Goal: Share content: Share content

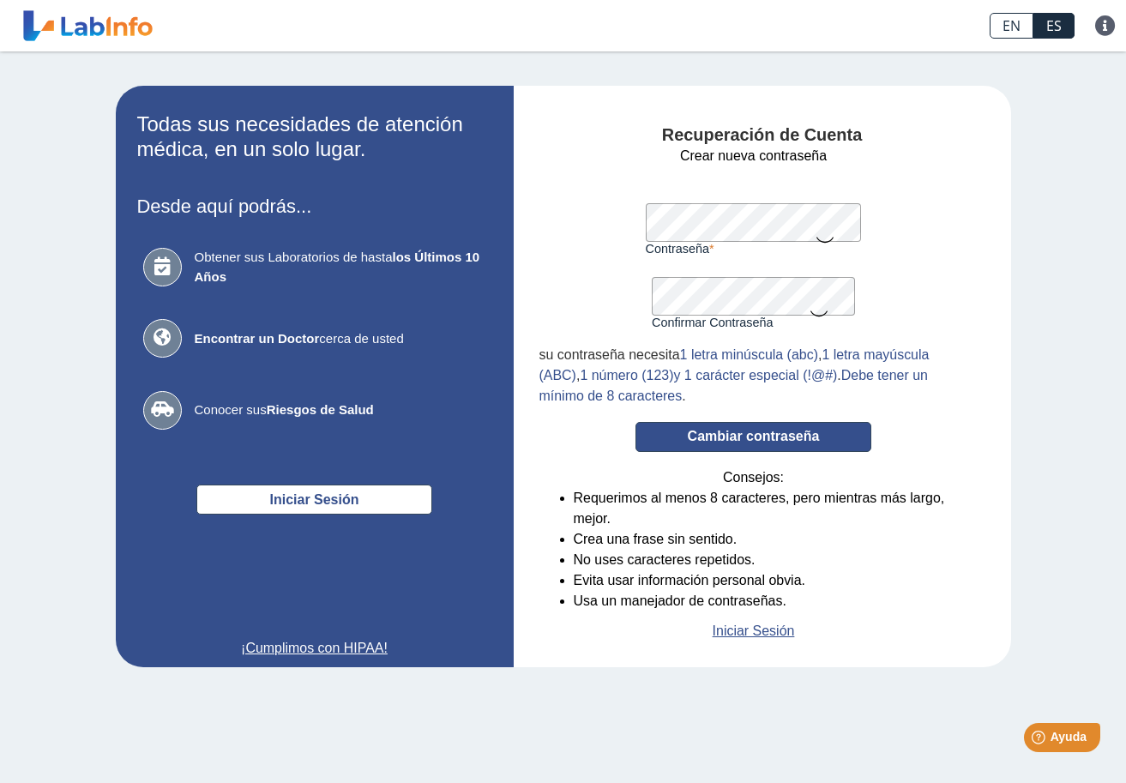
click at [760, 439] on button "Cambiar contraseña" at bounding box center [753, 437] width 236 height 30
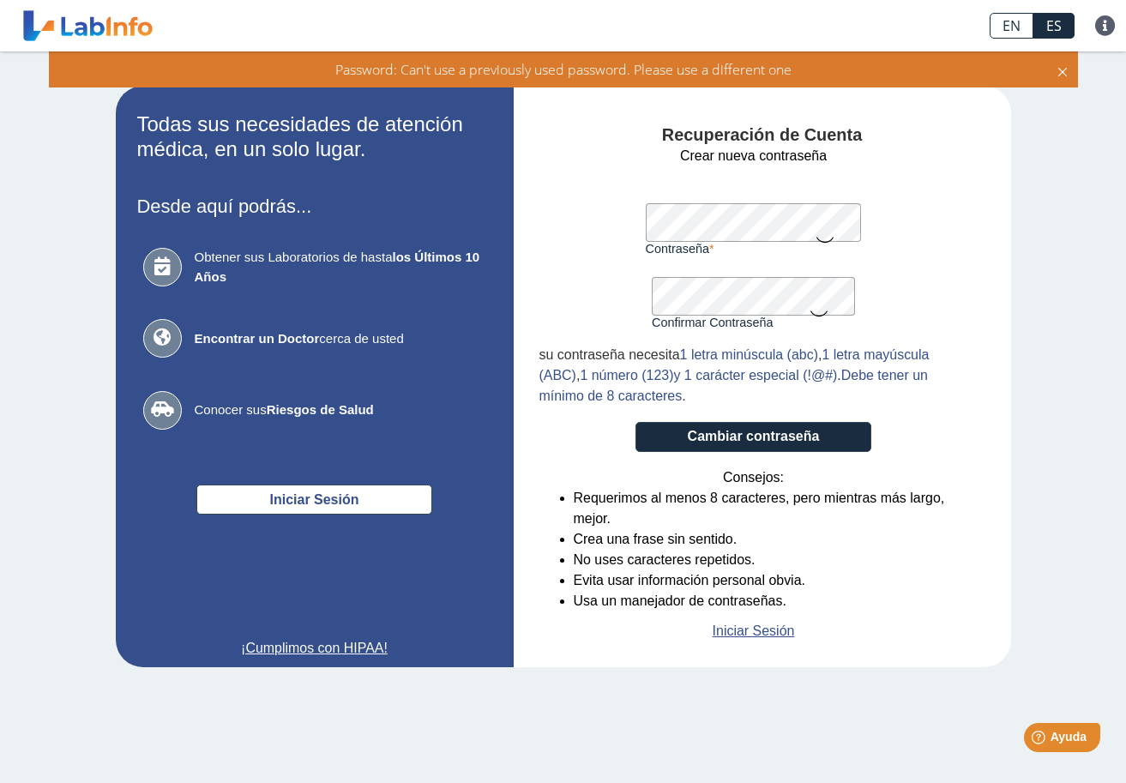
click at [826, 237] on icon at bounding box center [825, 238] width 21 height 33
click at [796, 429] on button "Cambiar contraseña" at bounding box center [753, 437] width 236 height 30
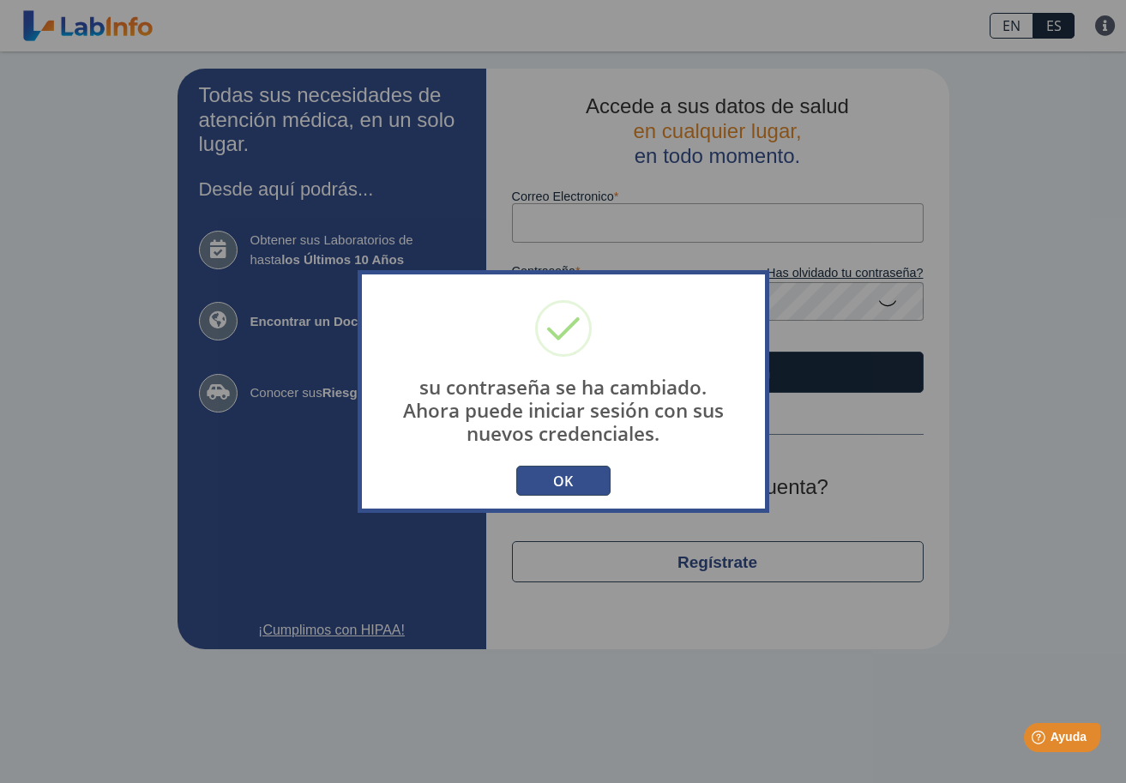
click at [576, 483] on button "OK" at bounding box center [563, 481] width 94 height 30
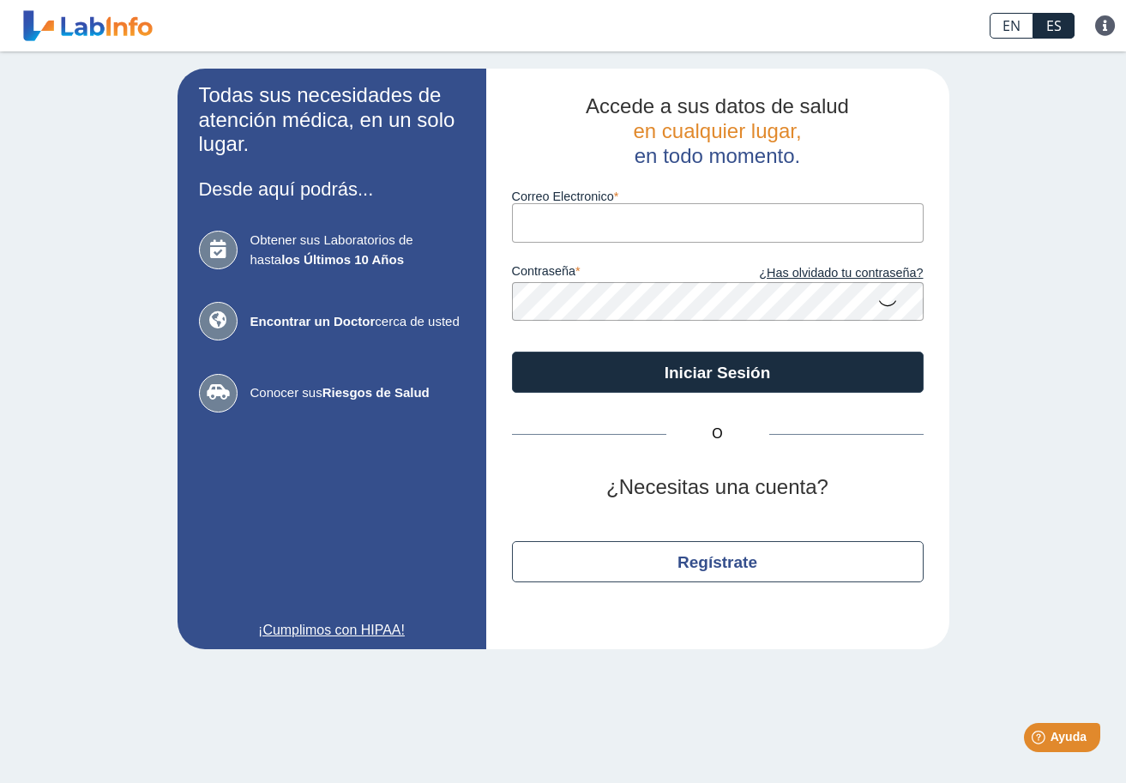
type input "[EMAIL_ADDRESS][DOMAIN_NAME]"
click at [717, 370] on button "Iniciar Sesión" at bounding box center [718, 372] width 412 height 41
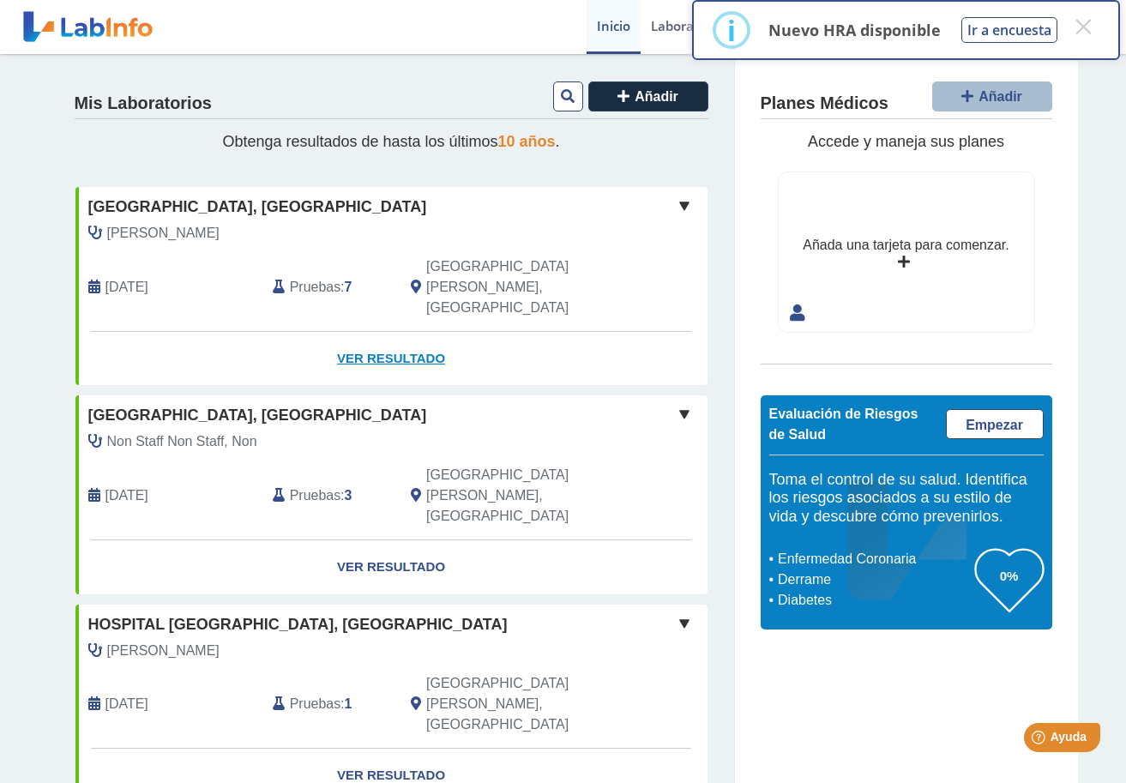
click at [400, 332] on link "Ver Resultado" at bounding box center [391, 359] width 632 height 54
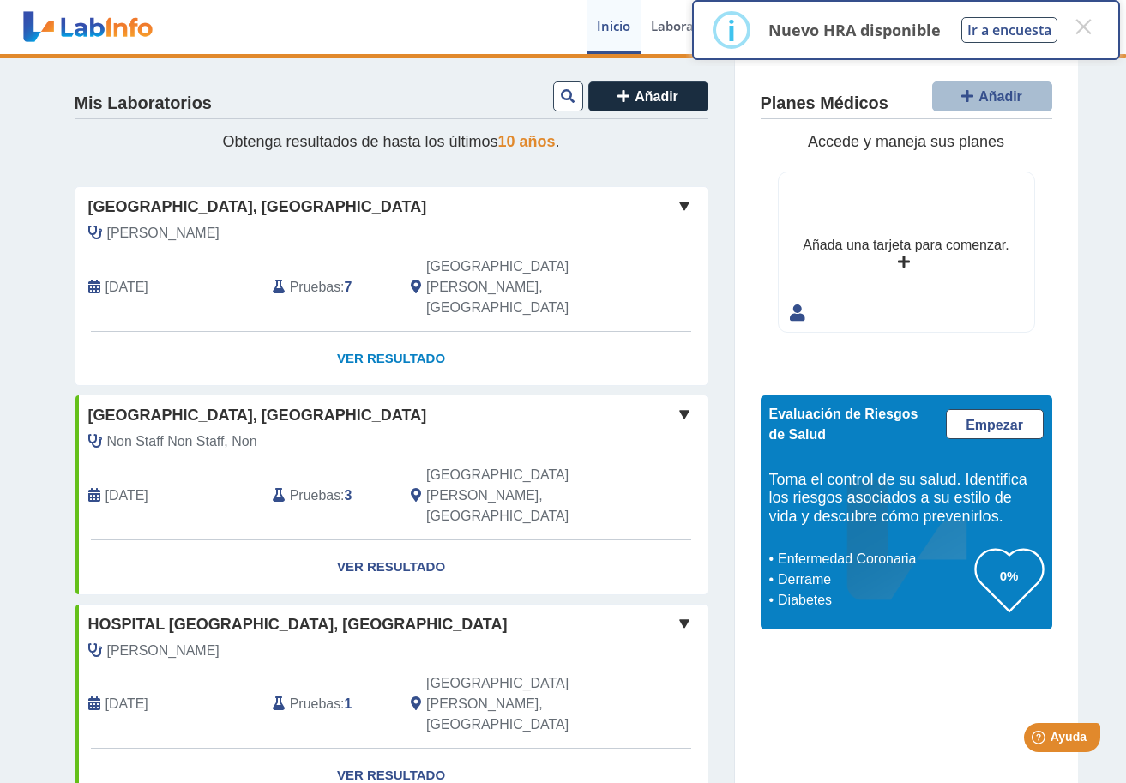
click at [388, 332] on link "Ver Resultado" at bounding box center [391, 359] width 632 height 54
click at [1086, 25] on button "×" at bounding box center [1083, 26] width 31 height 31
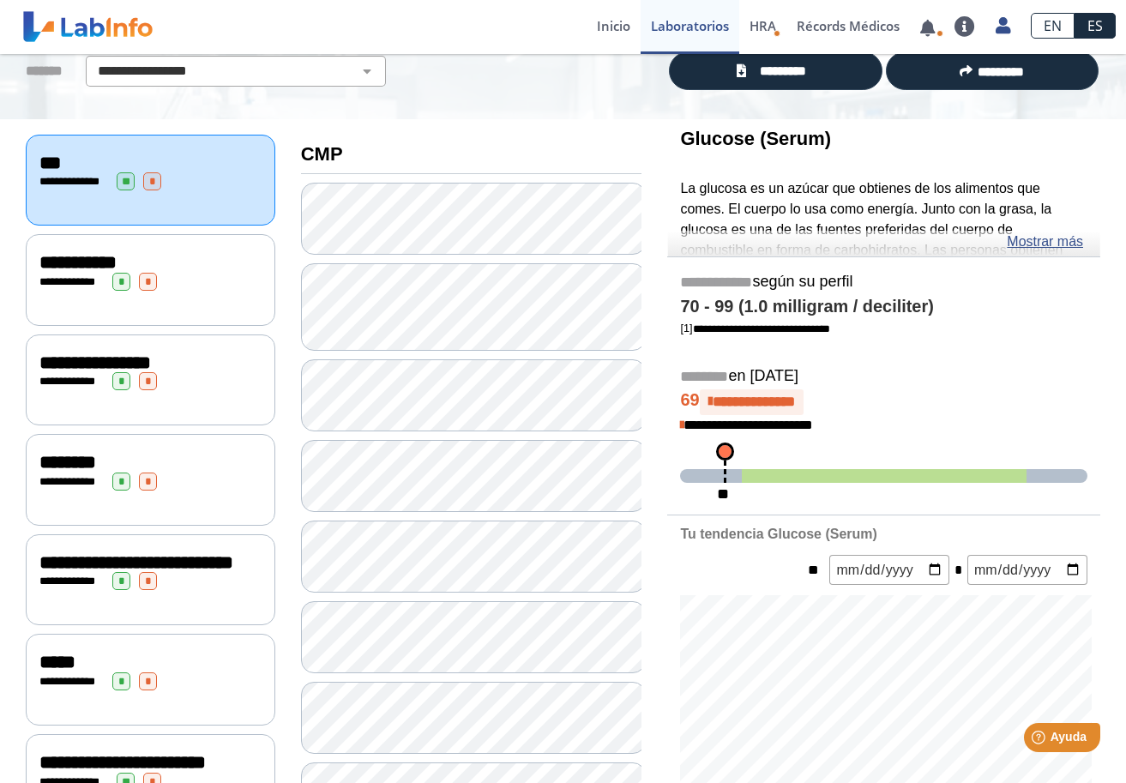
scroll to position [129, 0]
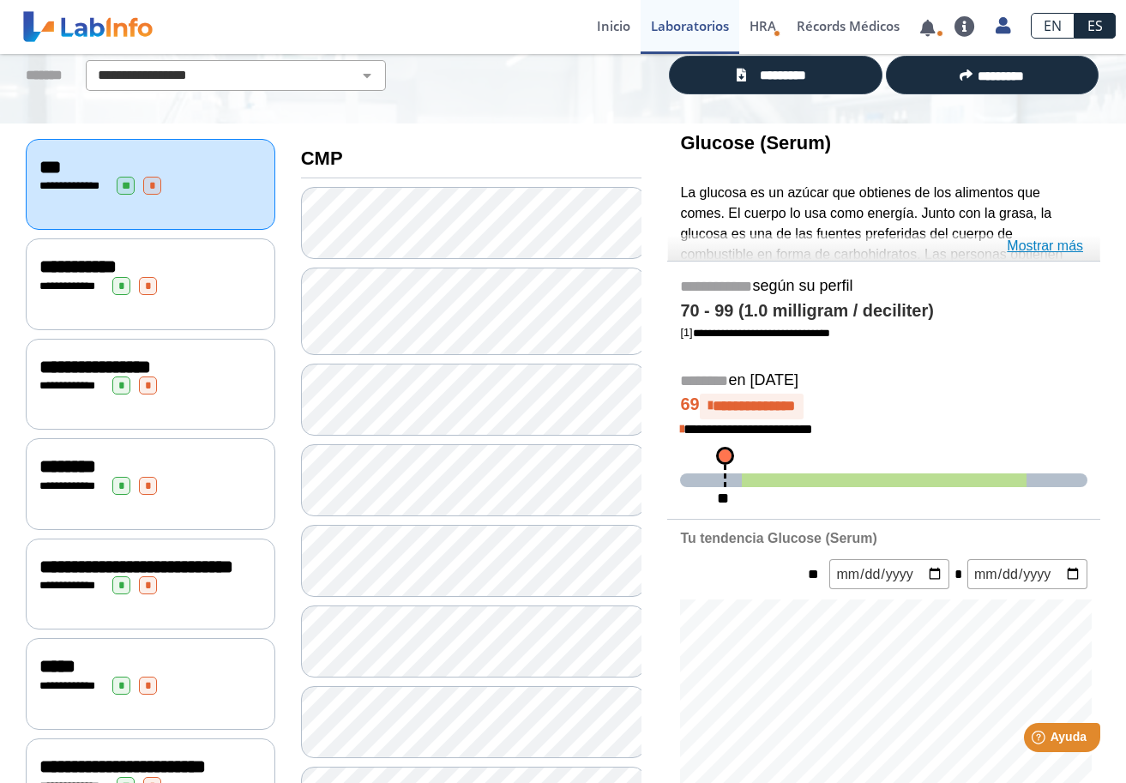
click at [1034, 246] on link "Mostrar más" at bounding box center [1045, 246] width 76 height 21
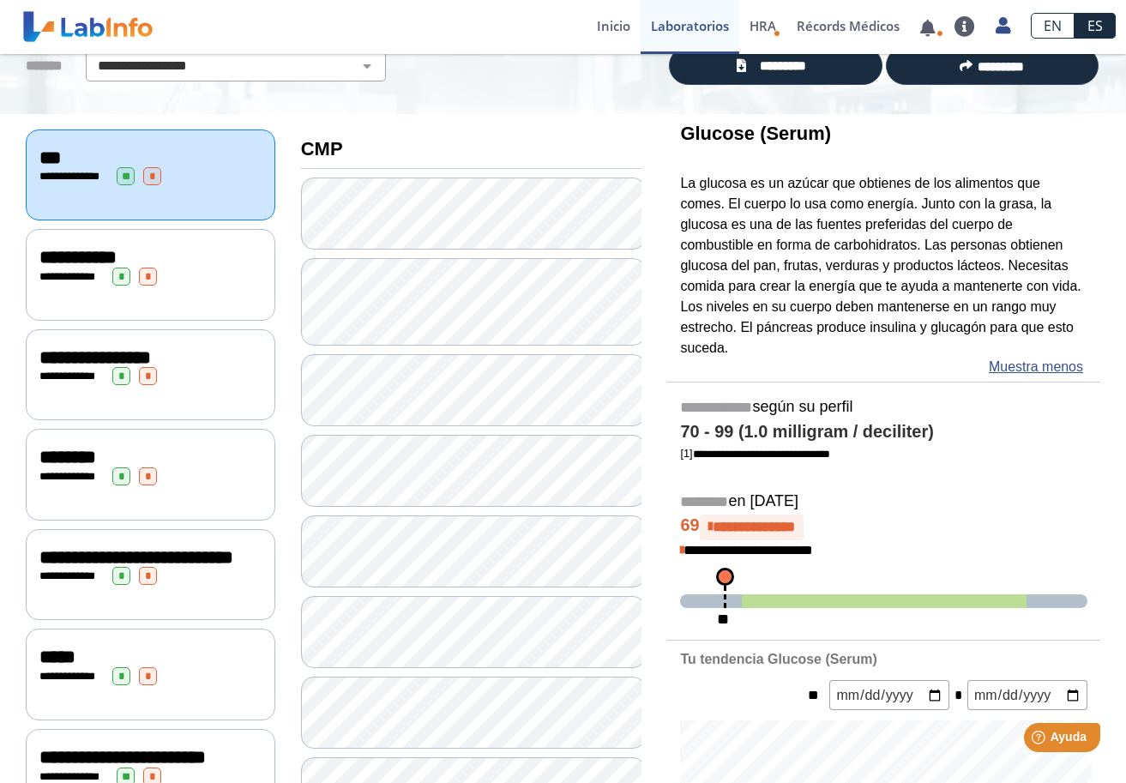
scroll to position [127, 0]
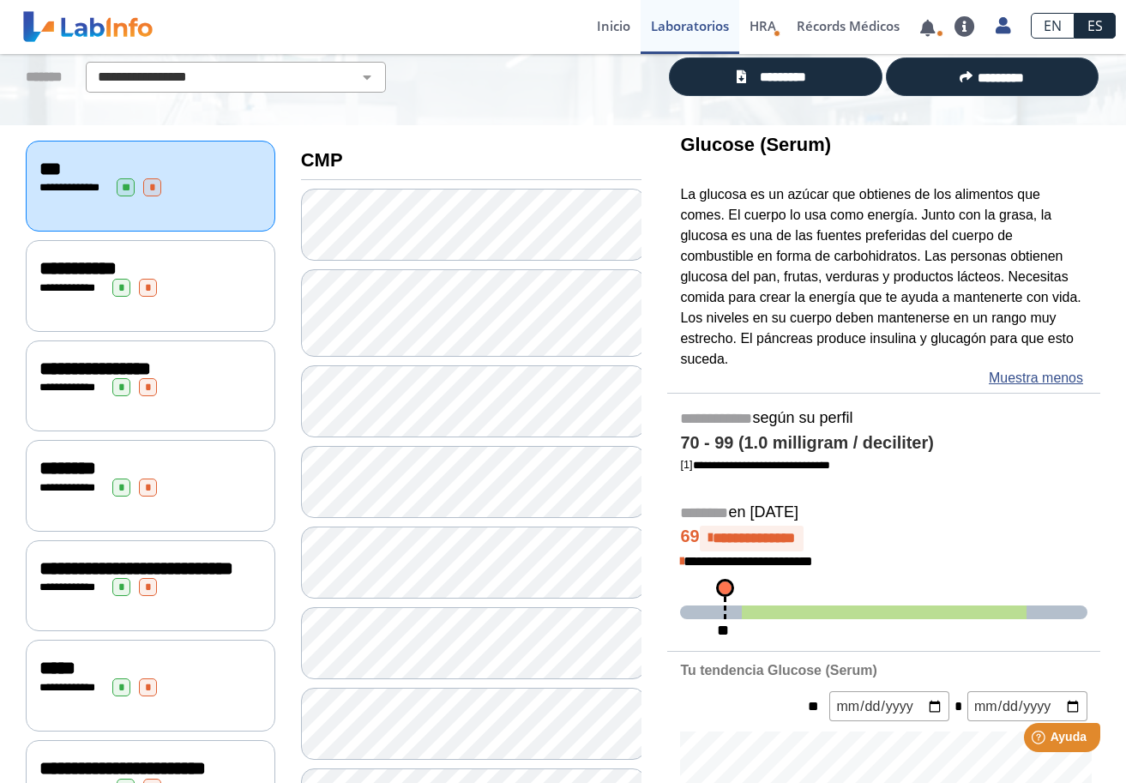
click at [172, 284] on div "**********" at bounding box center [150, 288] width 222 height 18
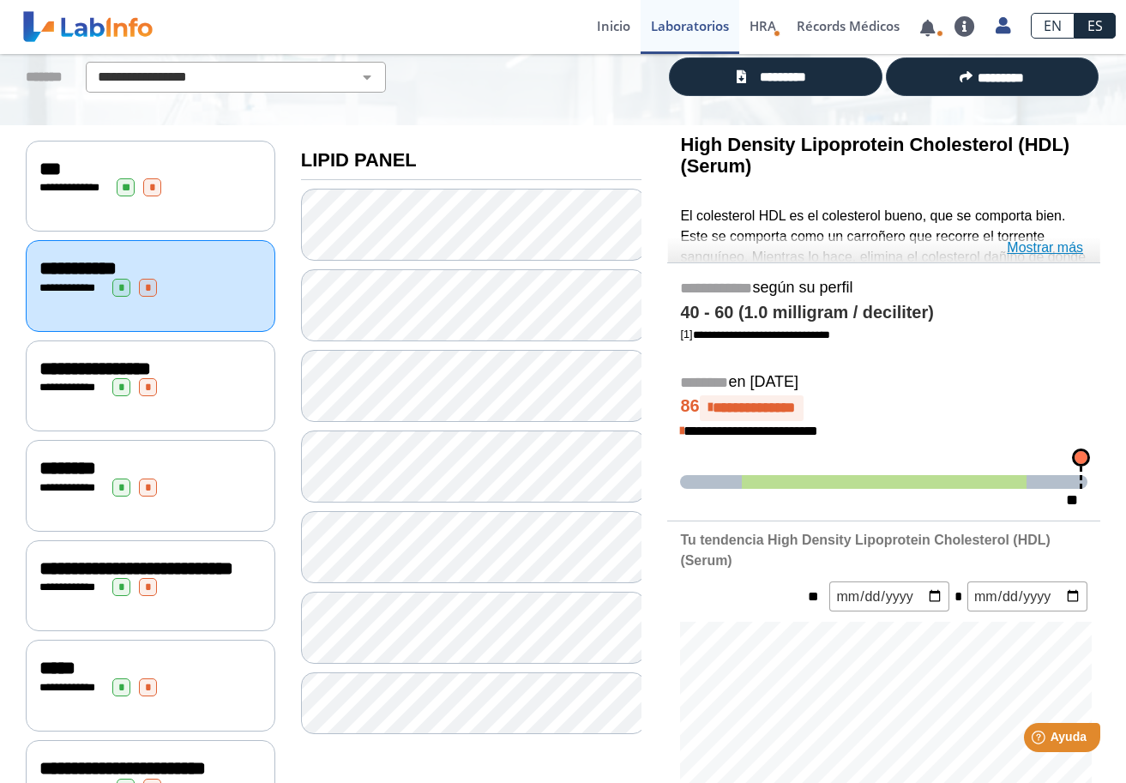
click at [1057, 246] on link "Mostrar más" at bounding box center [1045, 248] width 76 height 21
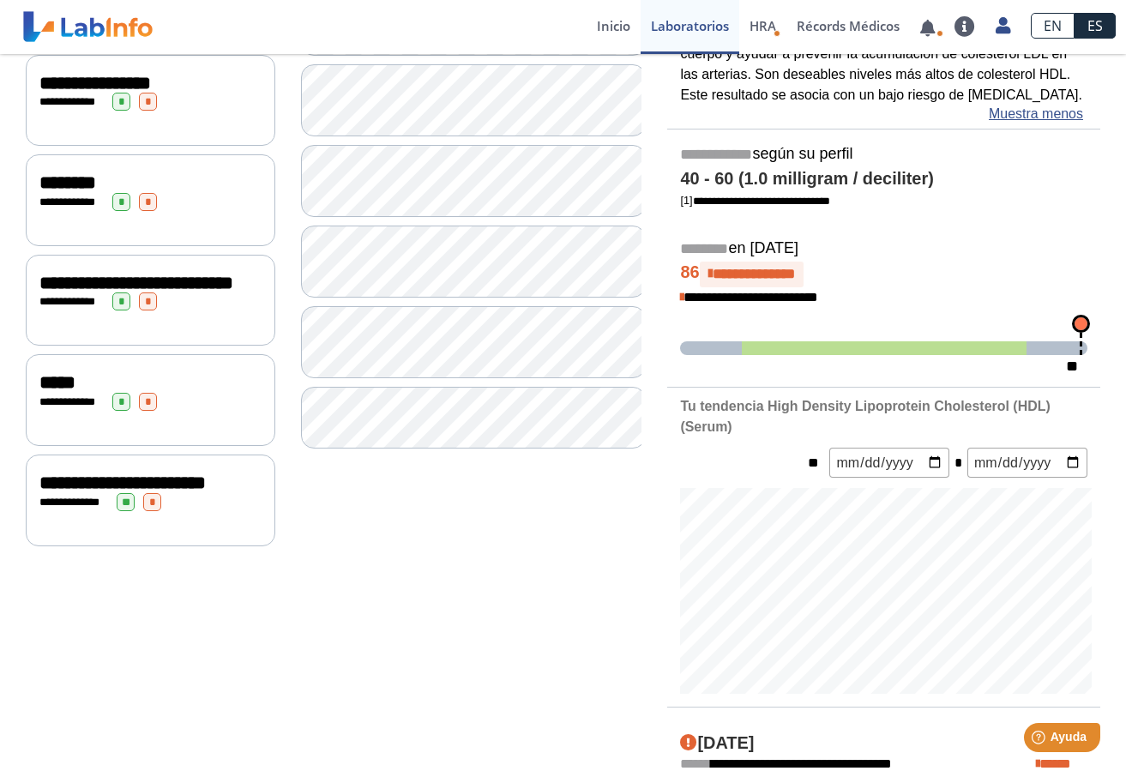
scroll to position [418, 0]
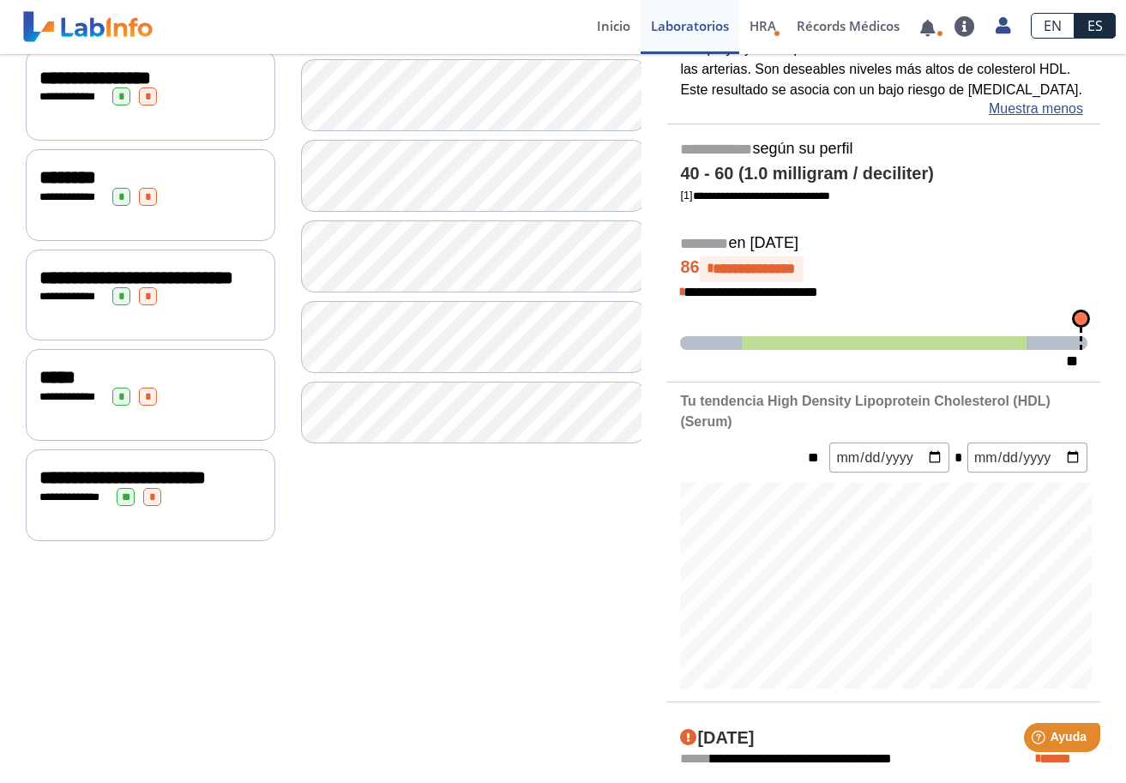
scroll to position [230, 0]
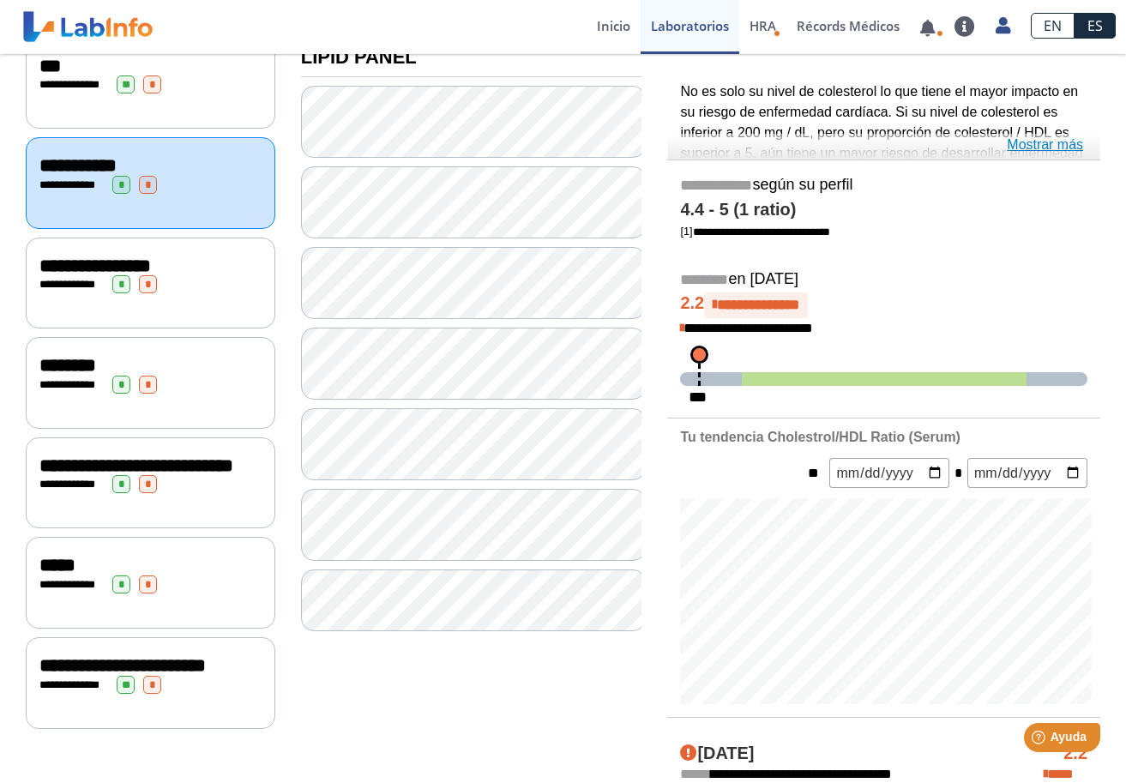
click at [1057, 144] on link "Mostrar más" at bounding box center [1045, 145] width 76 height 21
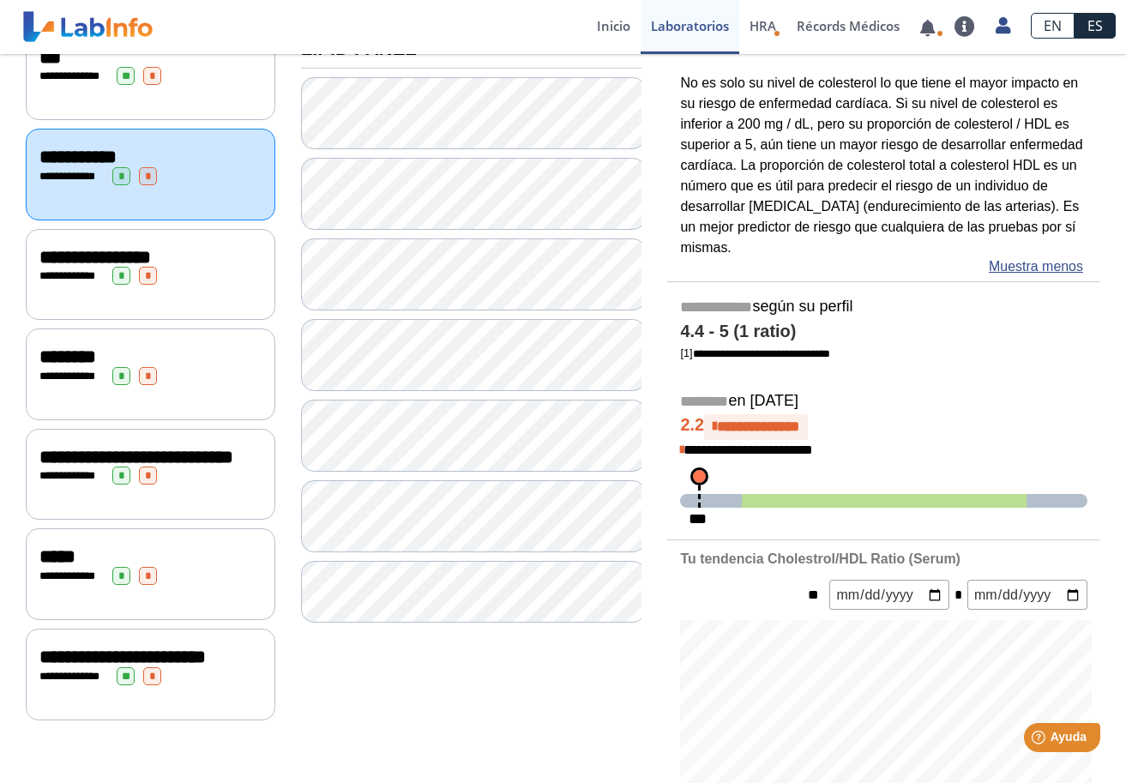
scroll to position [212, 0]
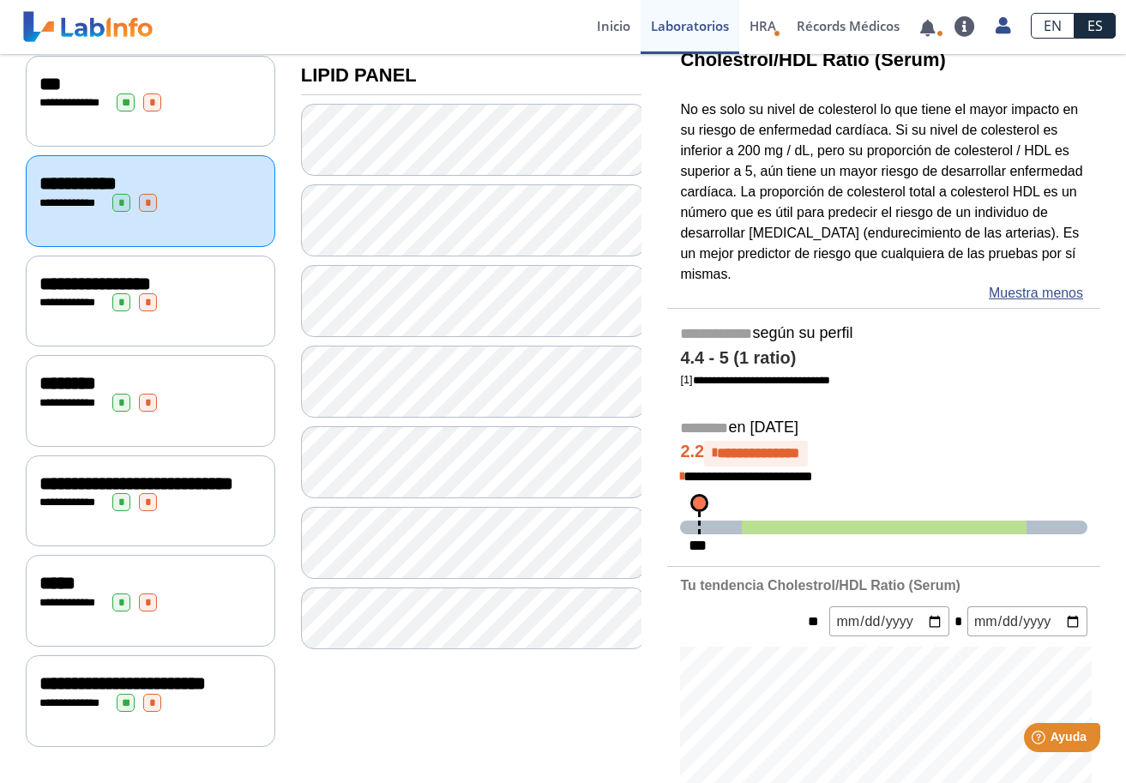
click at [151, 286] on span "**********" at bounding box center [94, 283] width 111 height 19
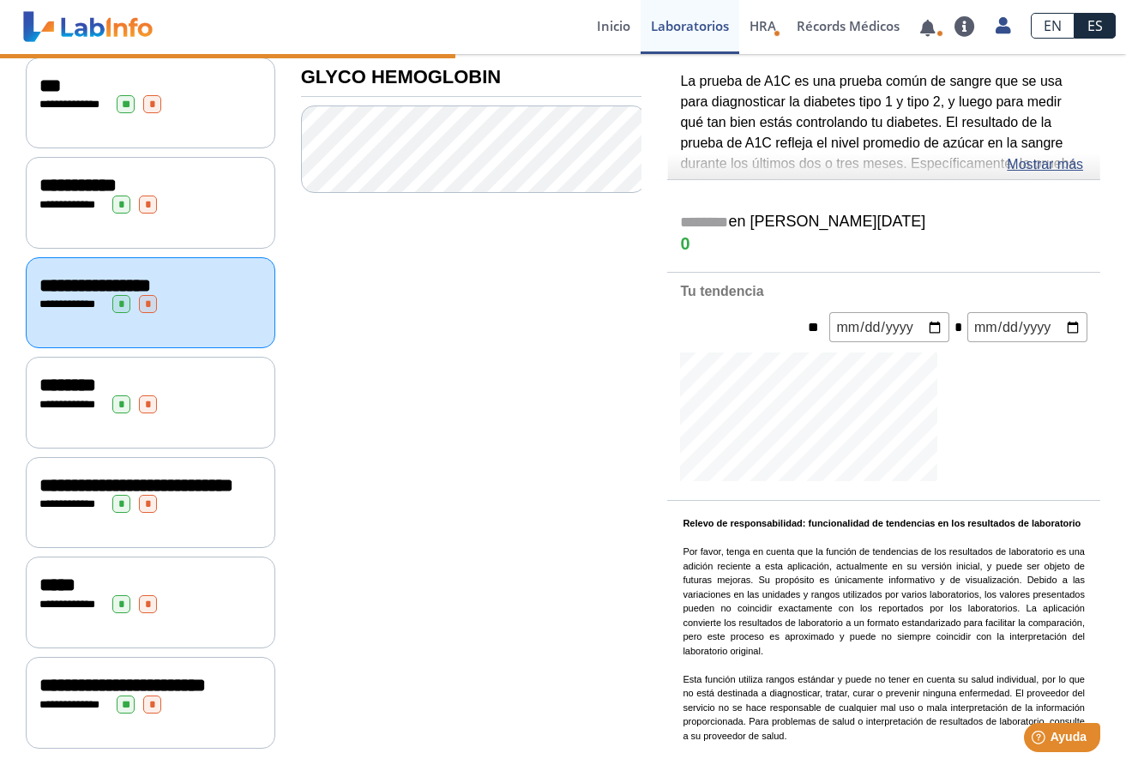
click at [188, 395] on div "**********" at bounding box center [150, 404] width 222 height 18
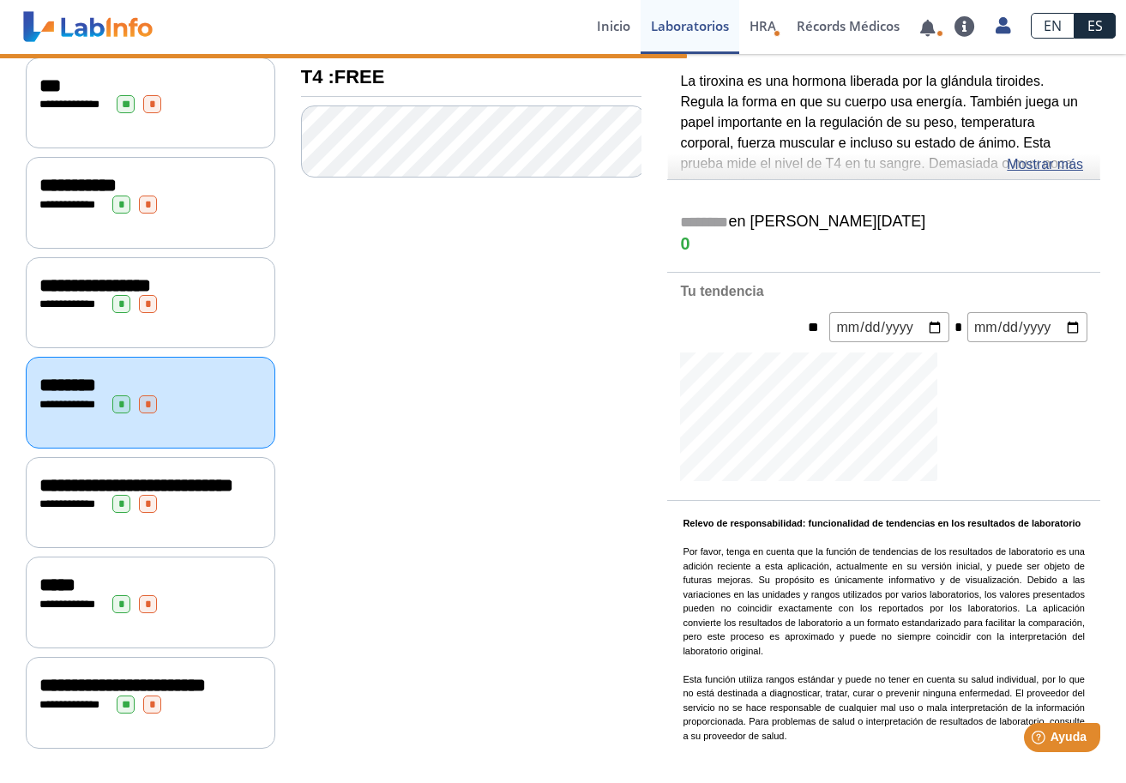
scroll to position [230, 0]
click at [189, 483] on span "**********" at bounding box center [136, 485] width 194 height 19
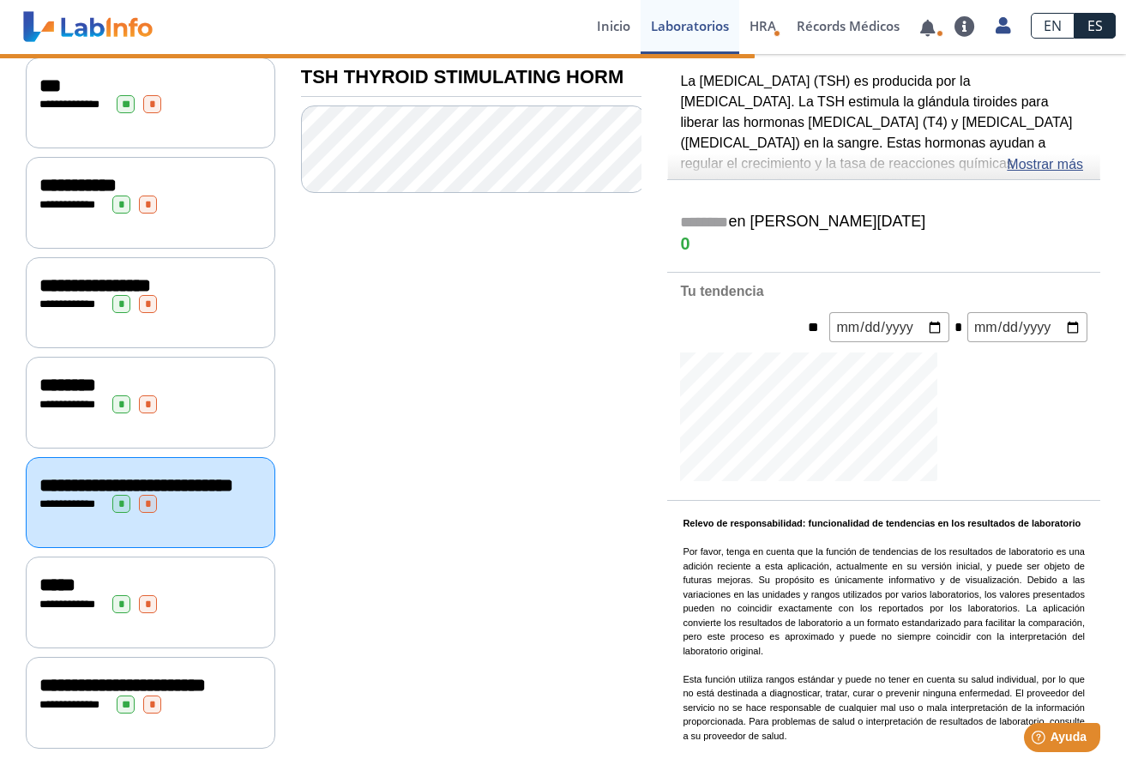
scroll to position [230, 0]
click at [186, 595] on div "**********" at bounding box center [150, 604] width 222 height 18
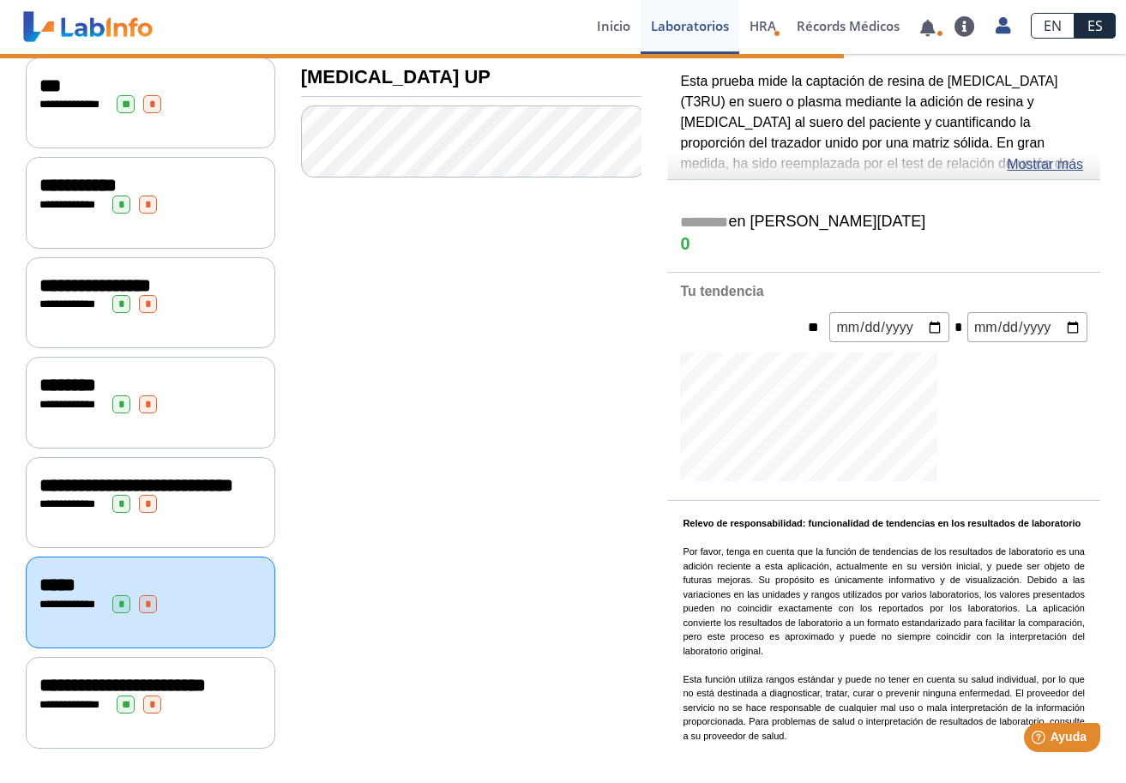
scroll to position [230, 0]
click at [184, 708] on div "**********" at bounding box center [150, 705] width 222 height 18
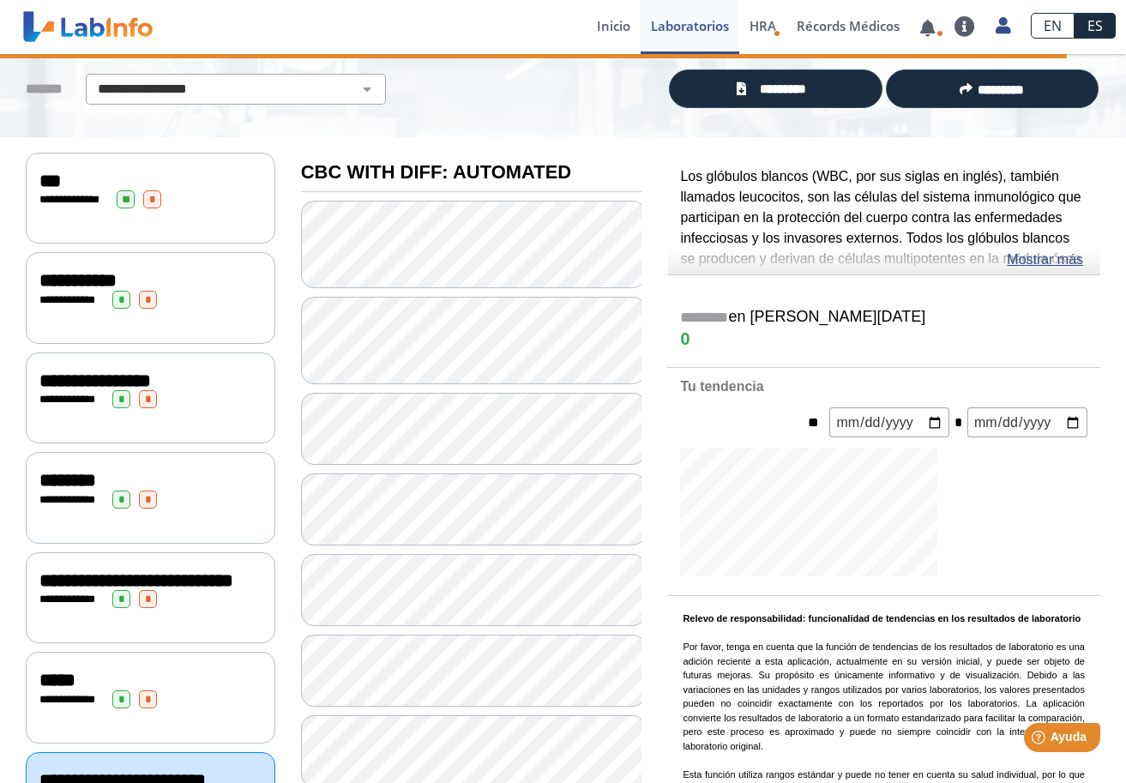
scroll to position [105, 0]
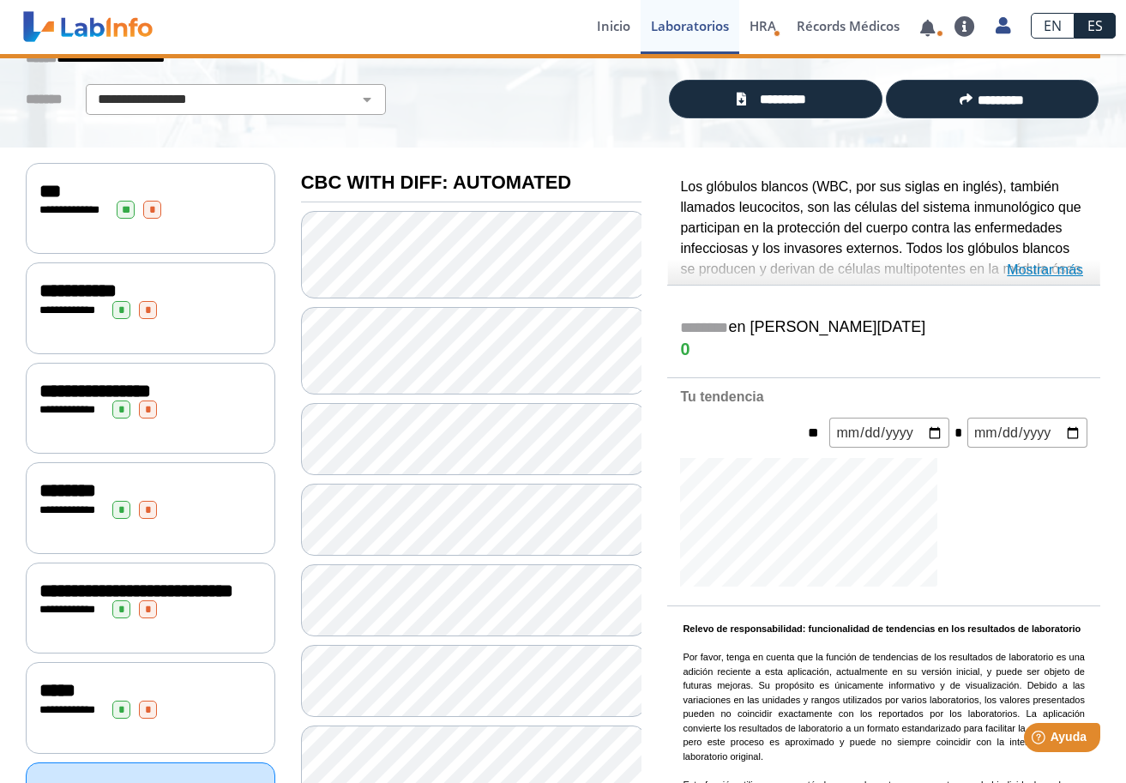
click at [1060, 272] on link "Mostrar más" at bounding box center [1045, 270] width 76 height 21
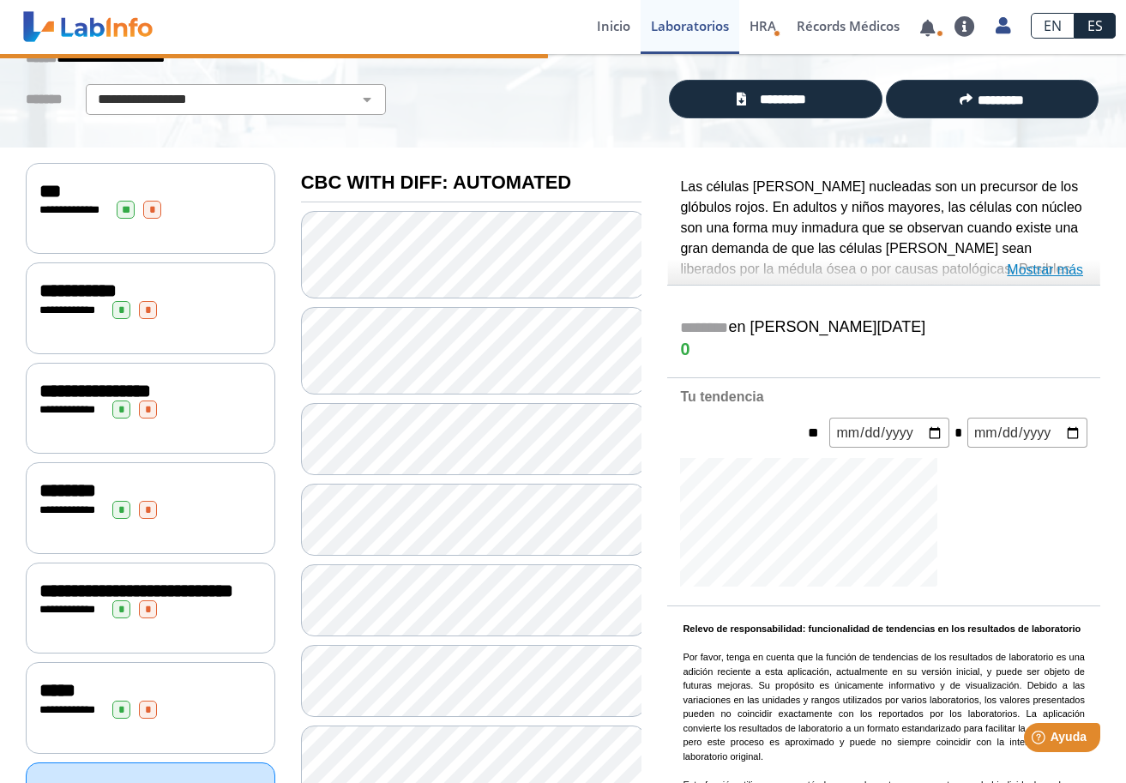
click at [1051, 273] on link "Mostrar más" at bounding box center [1045, 270] width 76 height 21
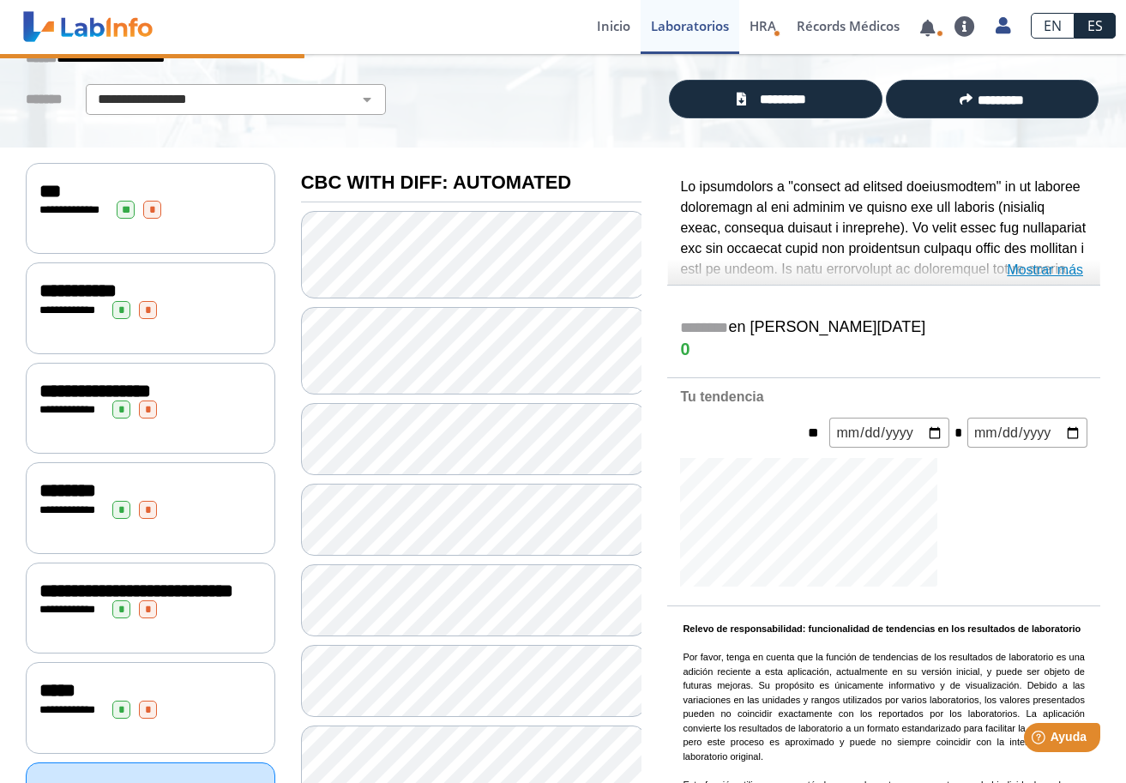
click at [1037, 268] on link "Mostrar más" at bounding box center [1045, 270] width 76 height 21
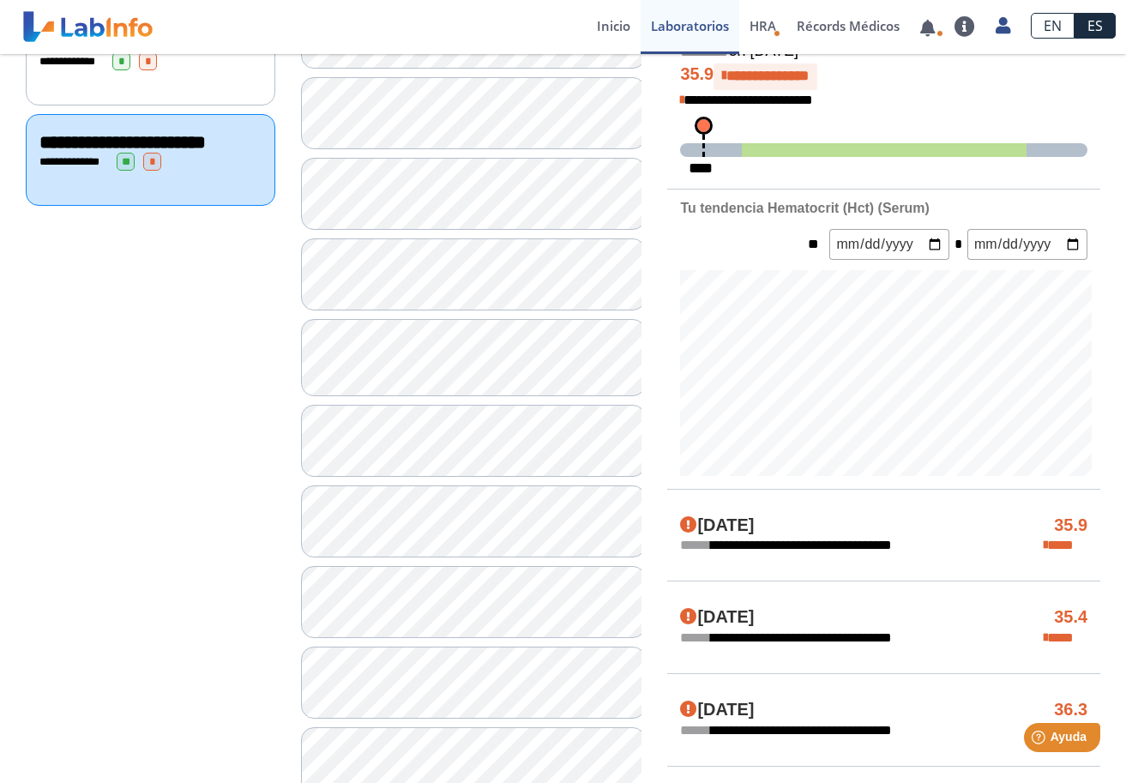
scroll to position [757, 0]
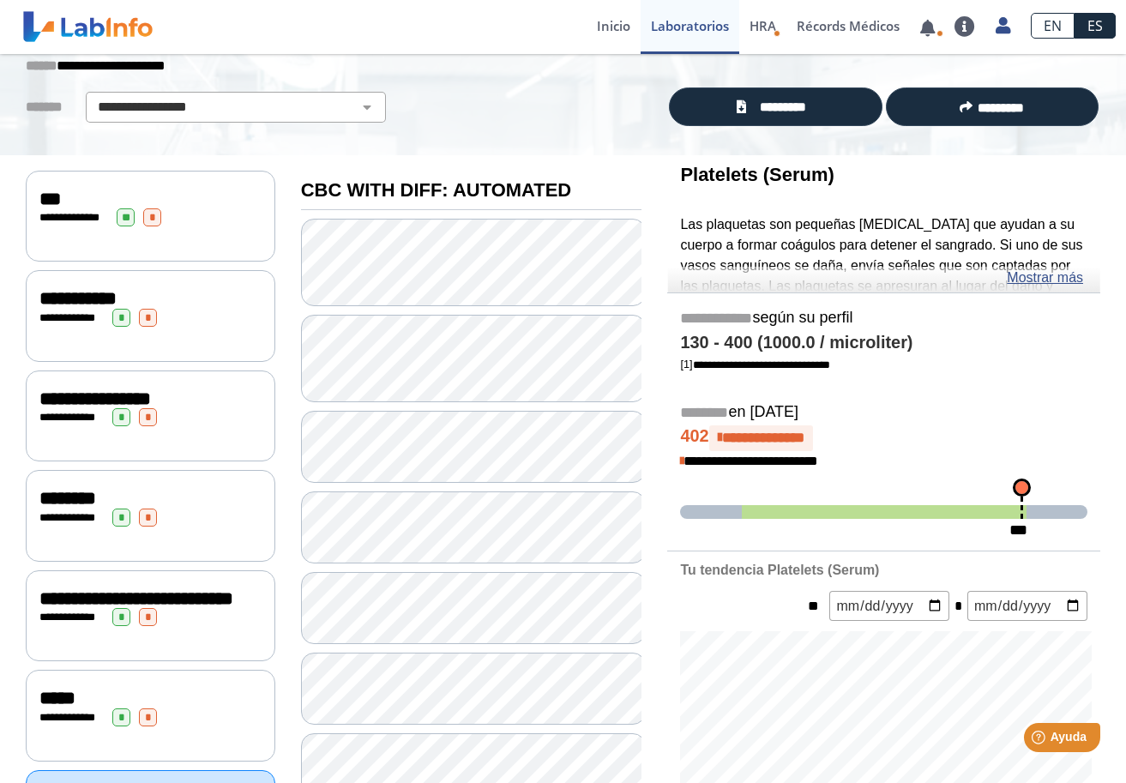
scroll to position [89, 0]
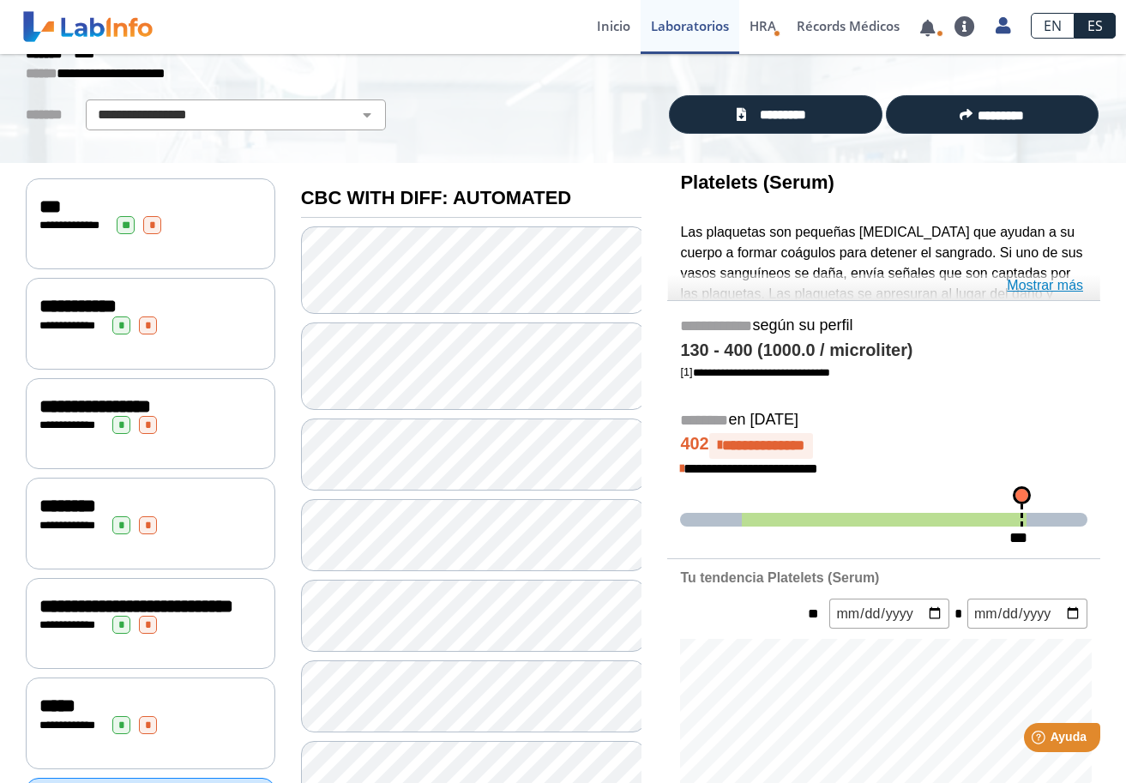
click at [1050, 290] on link "Mostrar más" at bounding box center [1045, 285] width 76 height 21
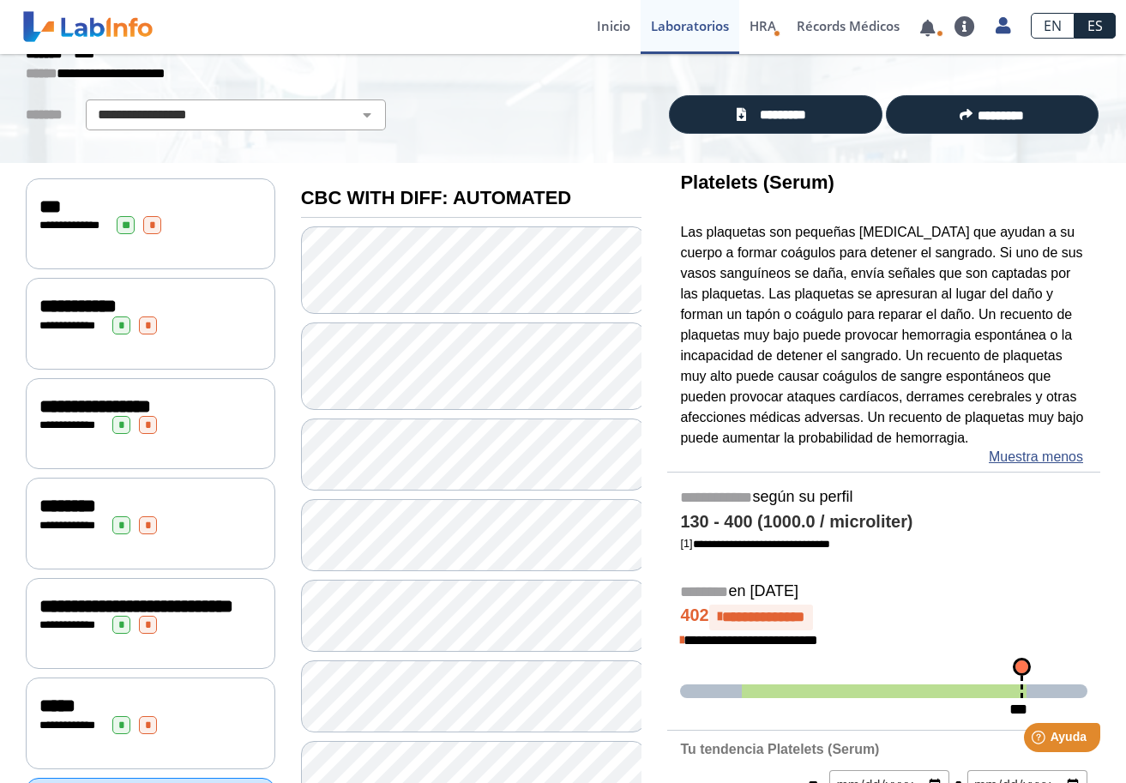
scroll to position [0, 0]
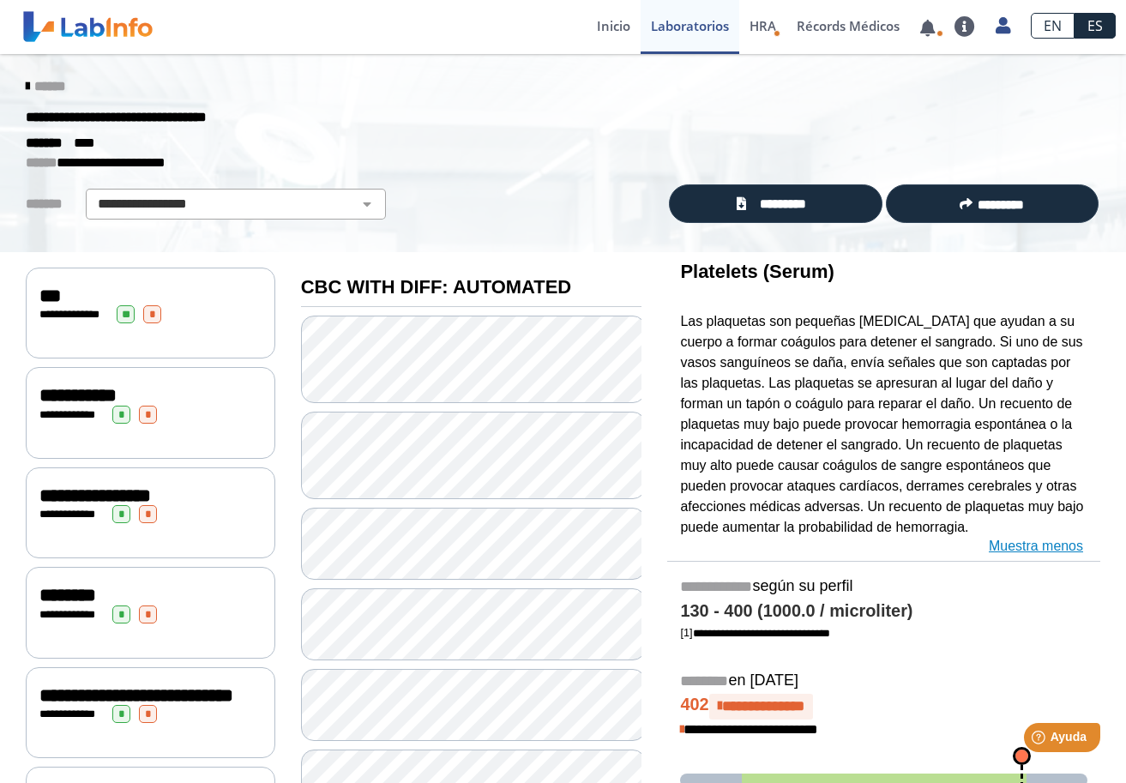
click at [1045, 539] on link "Muestra menos" at bounding box center [1036, 546] width 94 height 21
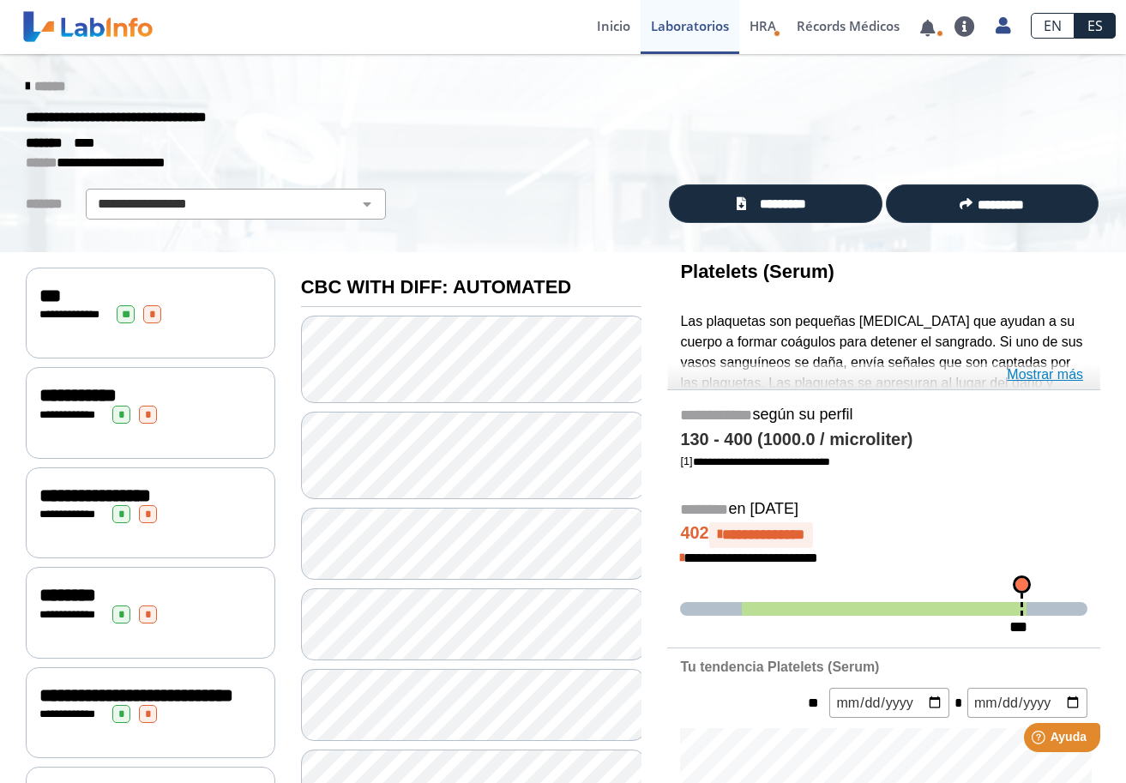
click at [1039, 373] on link "Mostrar más" at bounding box center [1045, 374] width 76 height 21
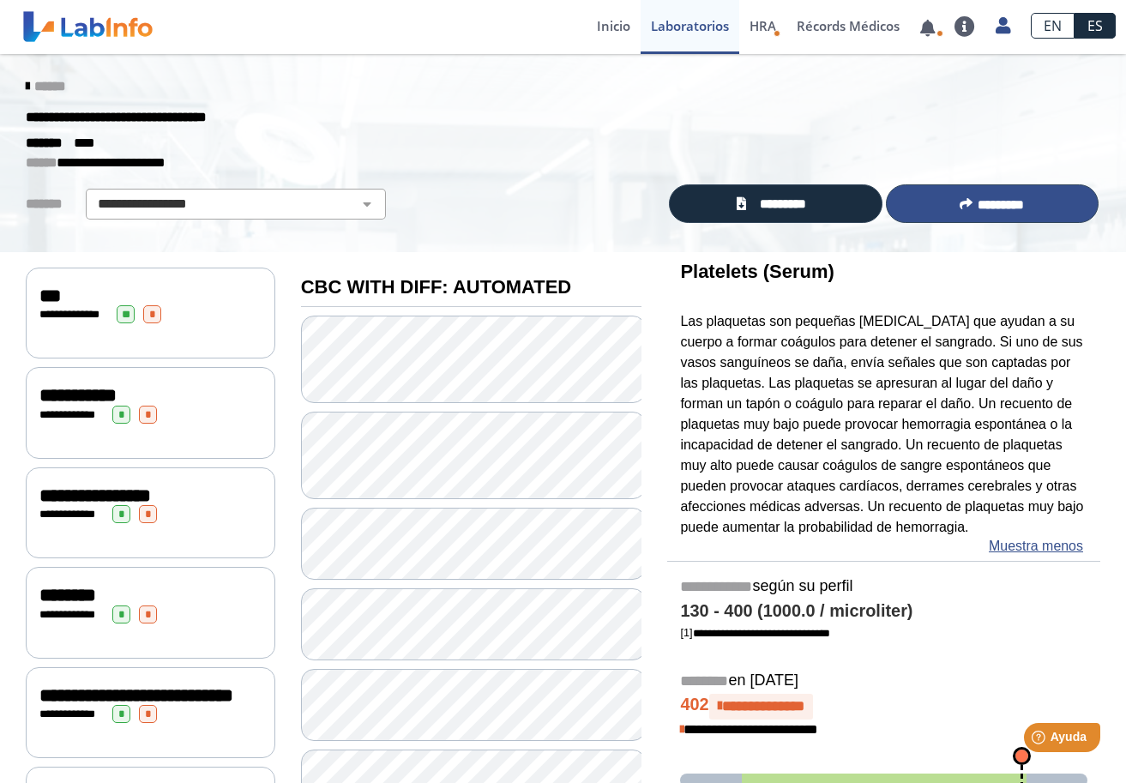
click at [1010, 202] on span "*********" at bounding box center [1001, 204] width 46 height 13
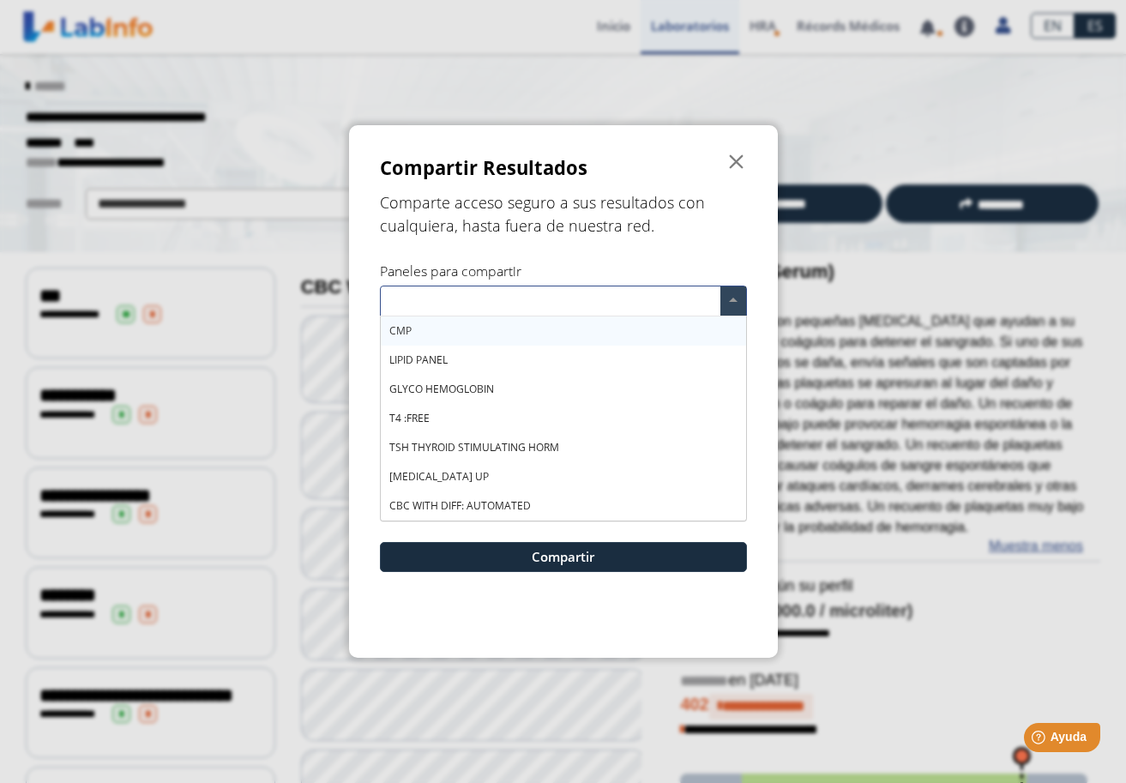
click at [732, 300] on span at bounding box center [733, 300] width 26 height 29
click at [637, 298] on input "text" at bounding box center [554, 303] width 334 height 25
click at [484, 327] on div "CMP" at bounding box center [563, 330] width 365 height 29
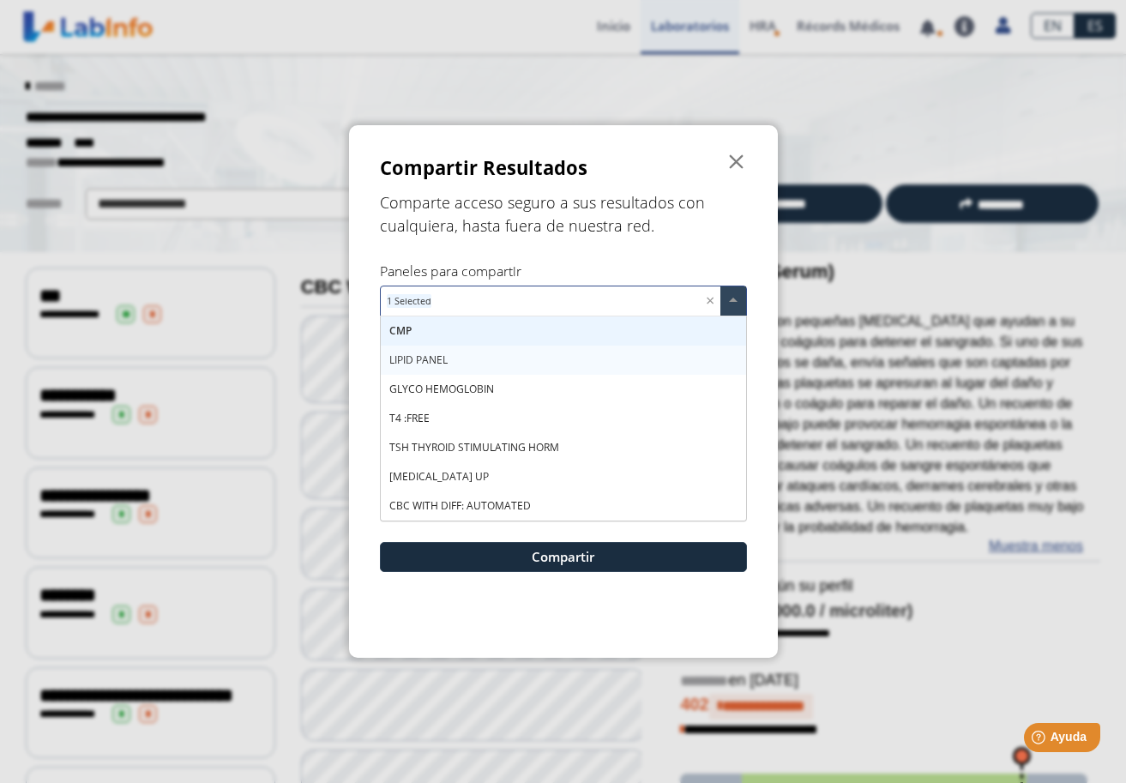
click at [473, 346] on div "LIPID PANEL" at bounding box center [563, 360] width 365 height 29
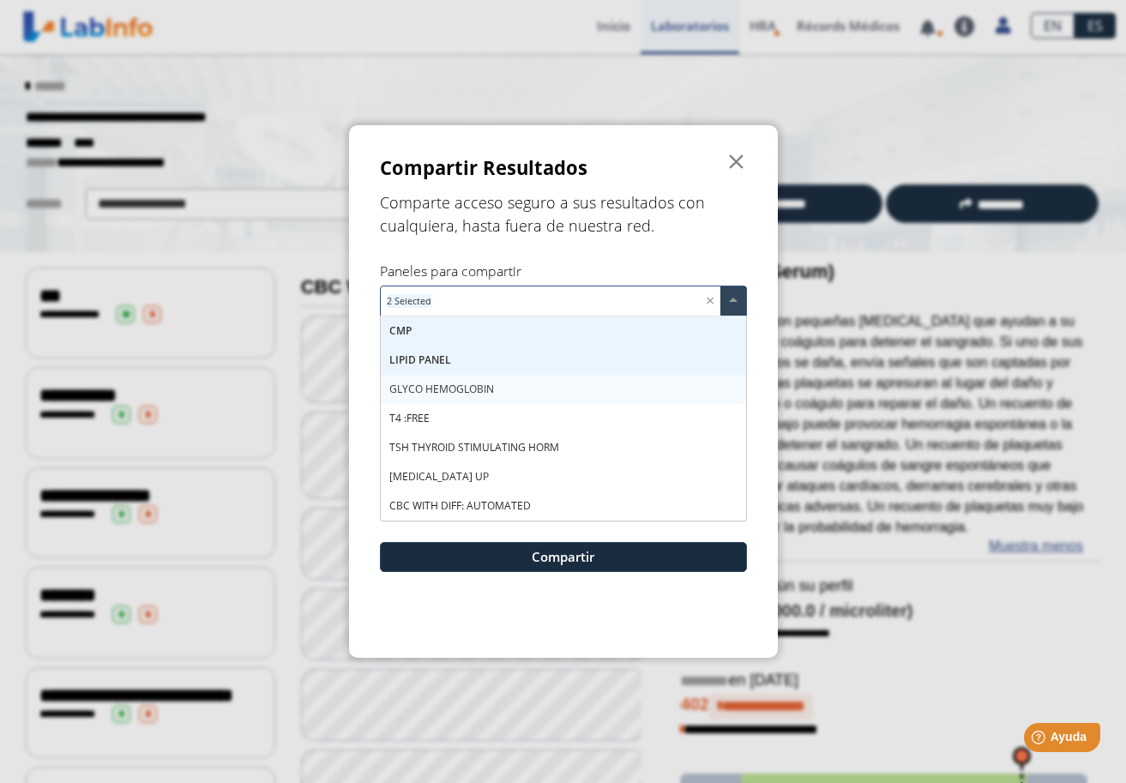
click at [467, 382] on span "GLYCO HEMOGLOBIN" at bounding box center [441, 389] width 105 height 15
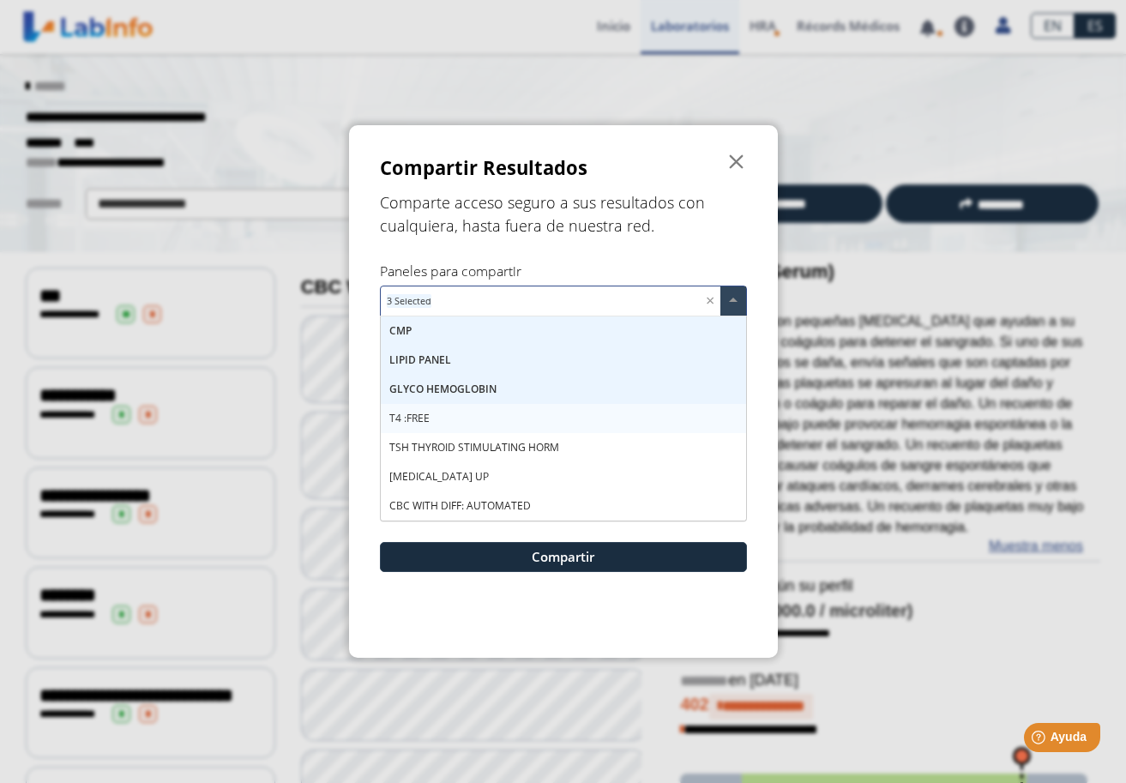
click at [452, 419] on div "T4 :FREE" at bounding box center [563, 418] width 365 height 29
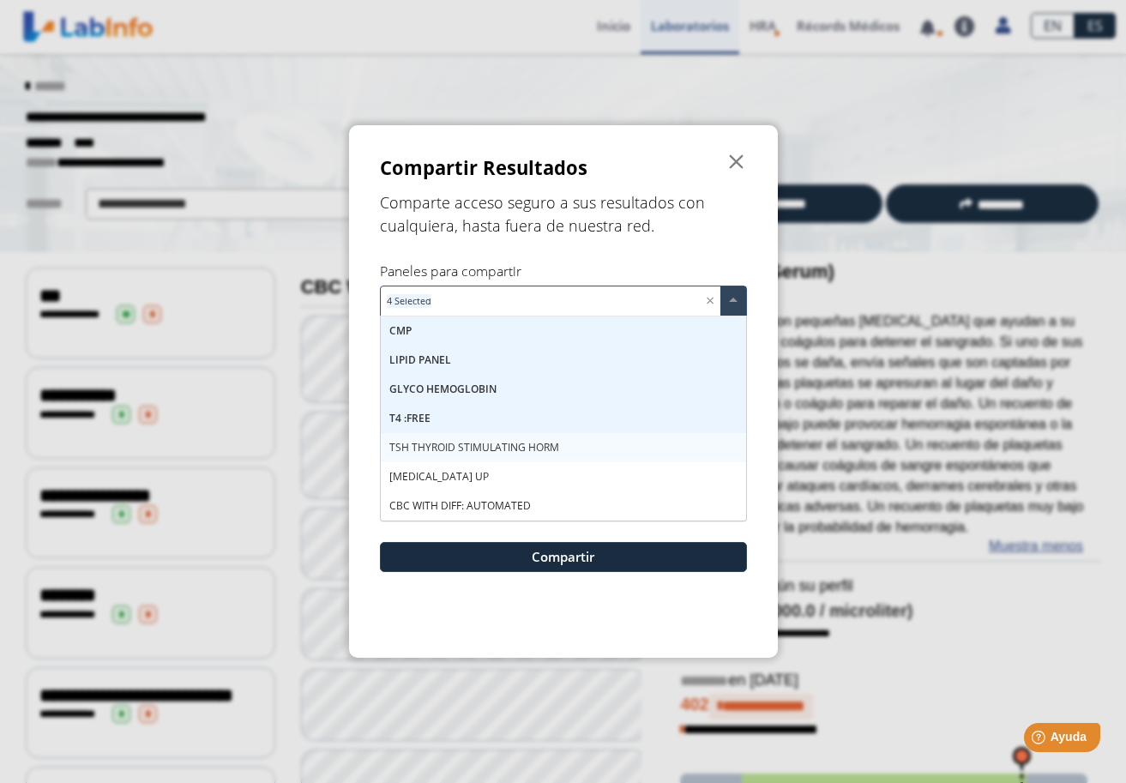
click at [452, 446] on span "TSH THYROID STIMULATING HORM" at bounding box center [474, 447] width 170 height 15
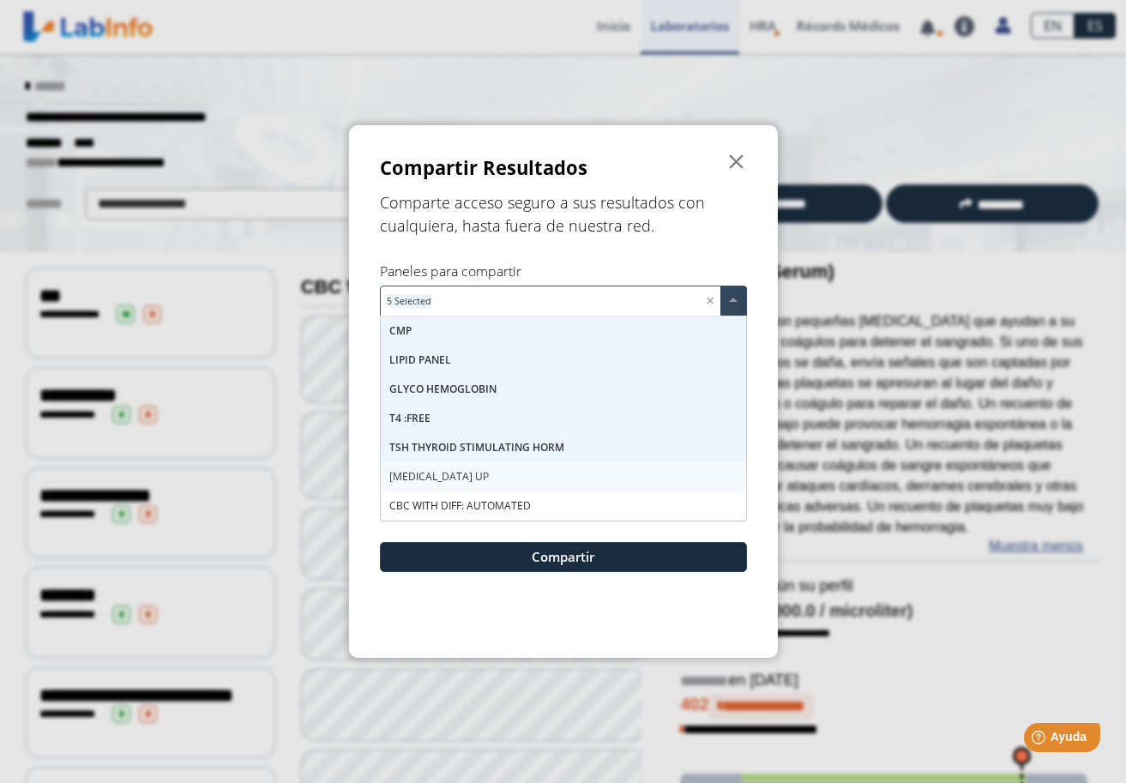
click at [440, 473] on div "[MEDICAL_DATA] UP" at bounding box center [563, 476] width 365 height 29
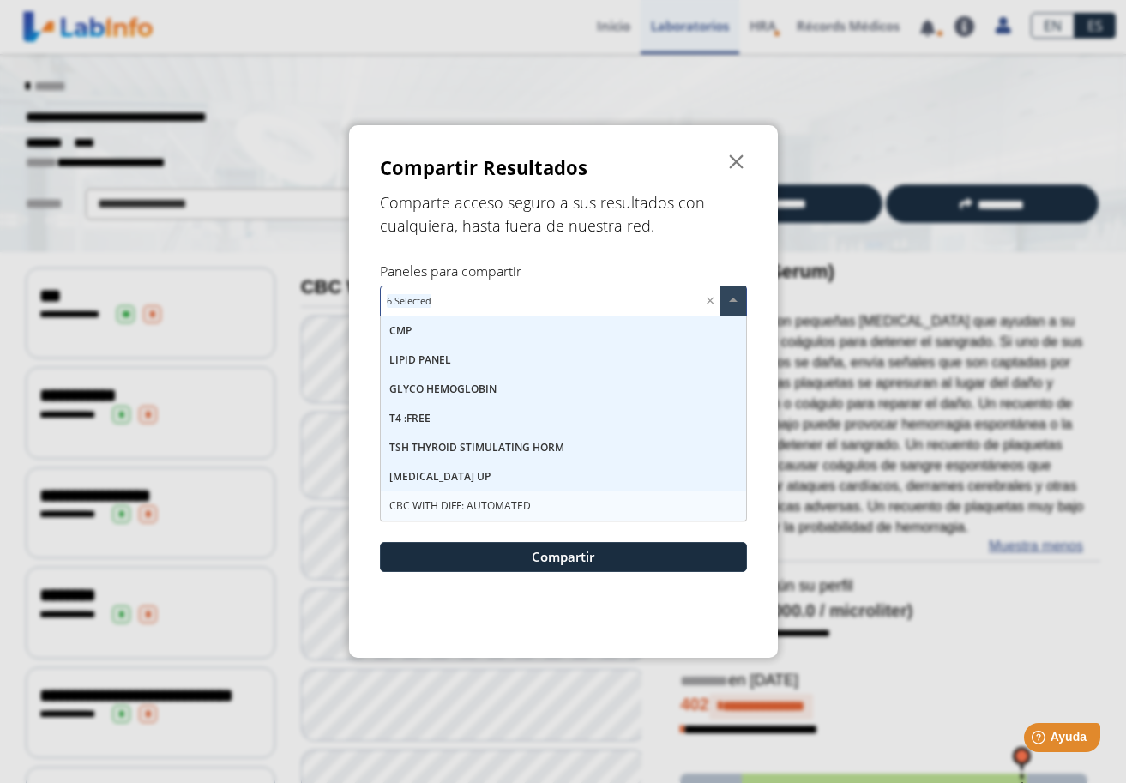
click at [451, 500] on span "CBC WITH DIFF: AUTOMATED" at bounding box center [460, 505] width 142 height 15
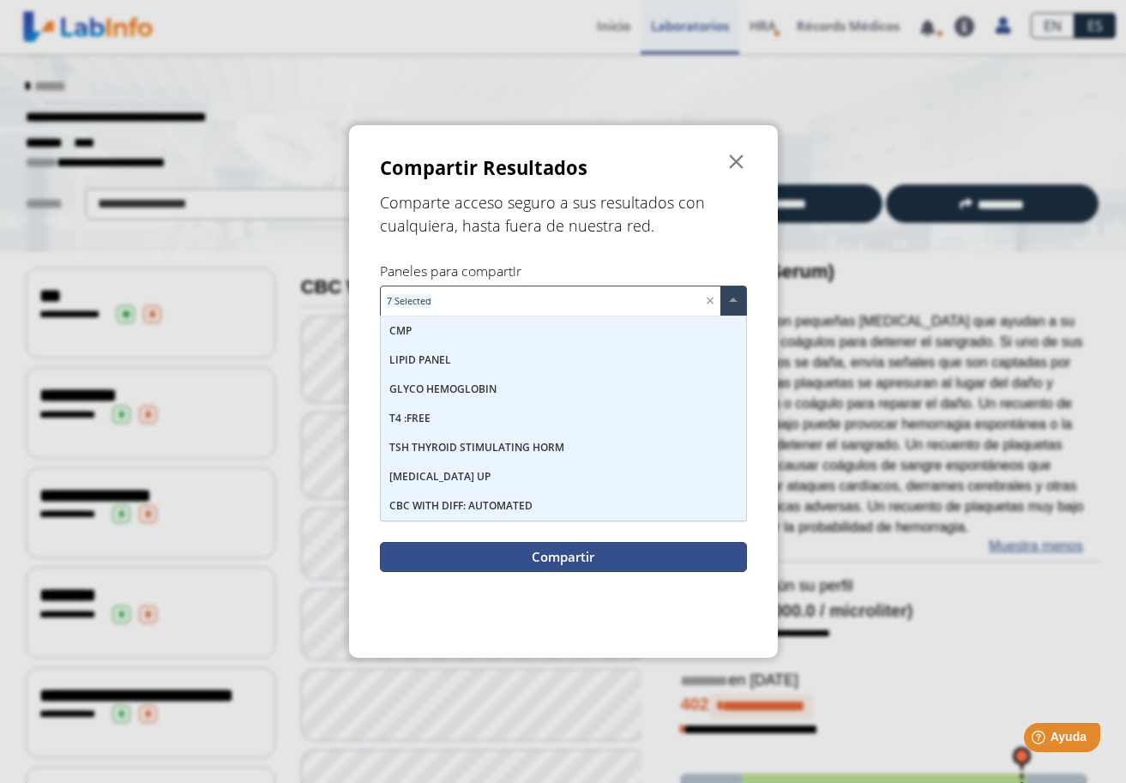
click at [575, 560] on button "Compartir" at bounding box center [563, 557] width 367 height 30
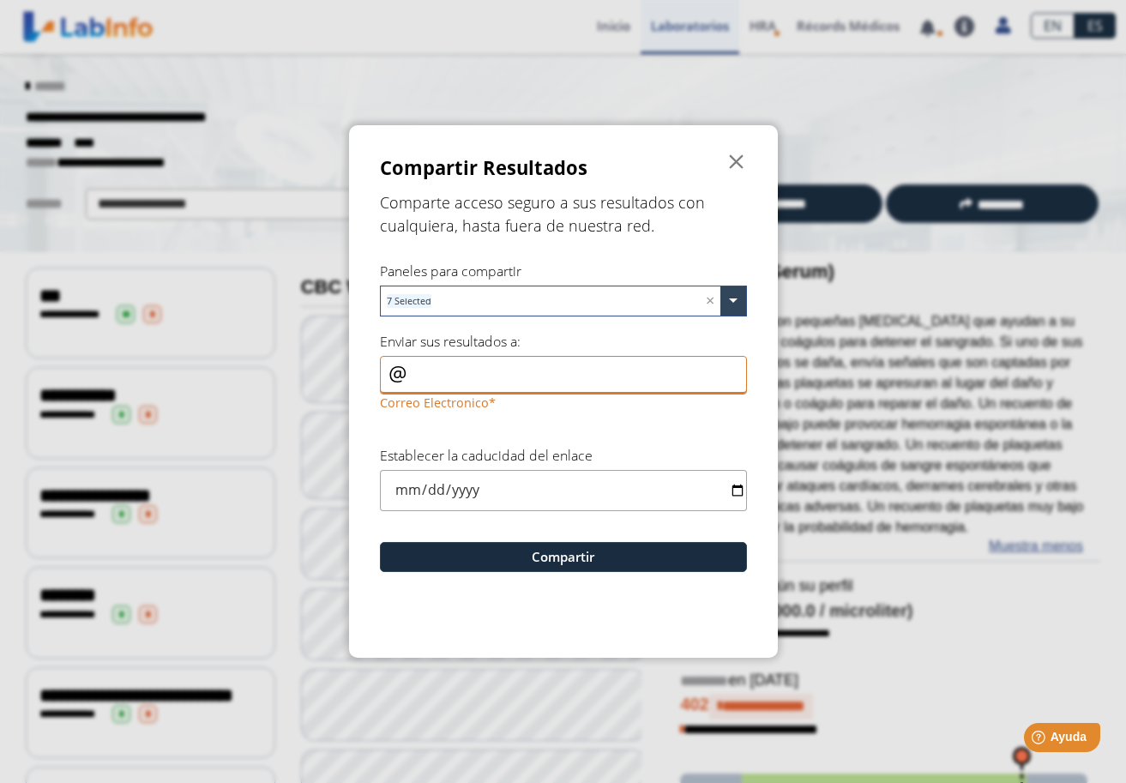
click at [434, 370] on input "Correo Electronico" at bounding box center [563, 375] width 367 height 39
type input "[EMAIL_ADDRESS][DOMAIN_NAME]"
click at [404, 490] on input "date" at bounding box center [563, 490] width 367 height 40
type input "[DATE]"
click at [577, 498] on input "[DATE]" at bounding box center [563, 490] width 367 height 40
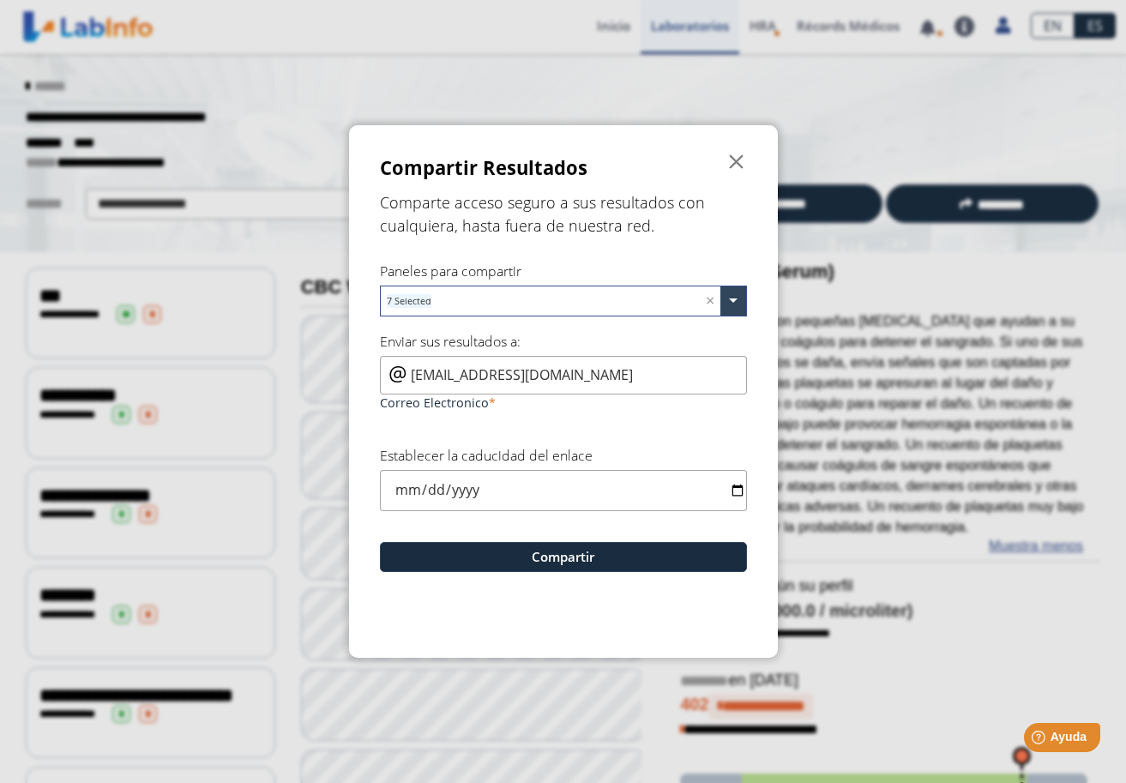
click at [625, 453] on div "Establecer la caducidad del enlace [DATE]" at bounding box center [563, 478] width 367 height 64
click at [490, 483] on input "[DATE]" at bounding box center [563, 490] width 367 height 40
click at [464, 490] on input "[DATE]" at bounding box center [563, 490] width 367 height 40
click at [681, 431] on form "Compartir Resultados  Comparte acceso seguro a sus resultados con cualquiera, …" at bounding box center [563, 391] width 429 height 532
click at [617, 563] on button "Compartir" at bounding box center [563, 557] width 367 height 30
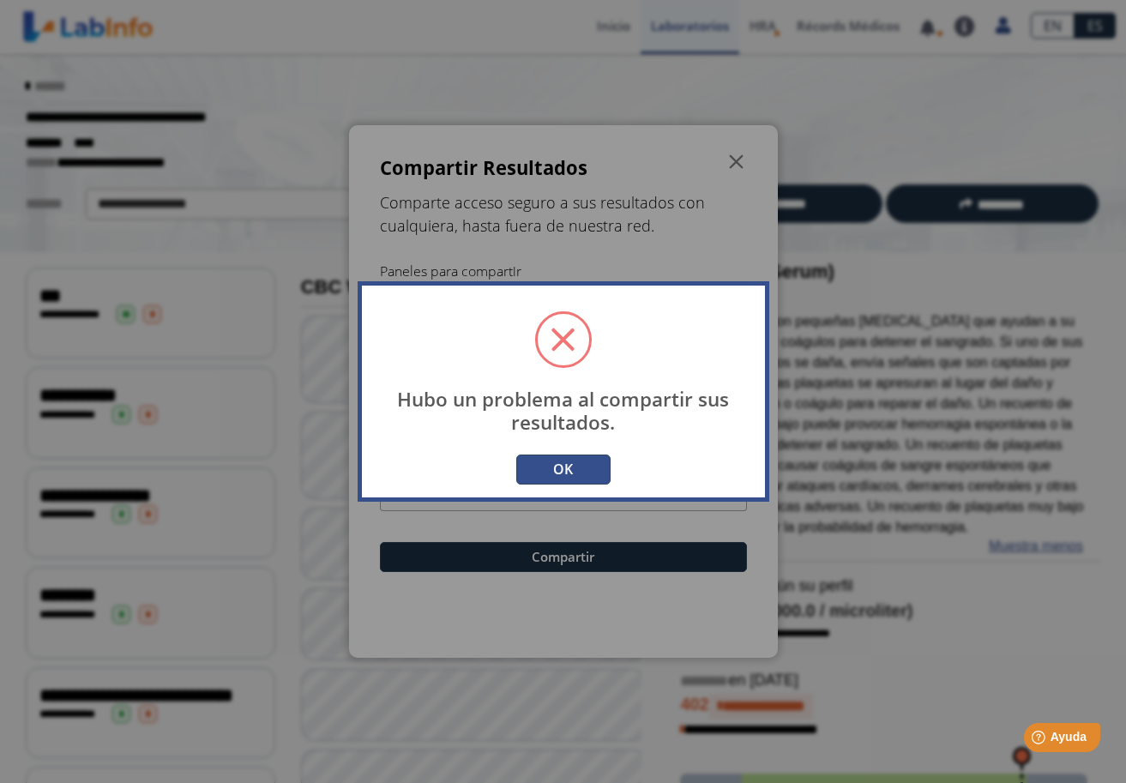
click at [582, 473] on button "OK" at bounding box center [563, 470] width 94 height 30
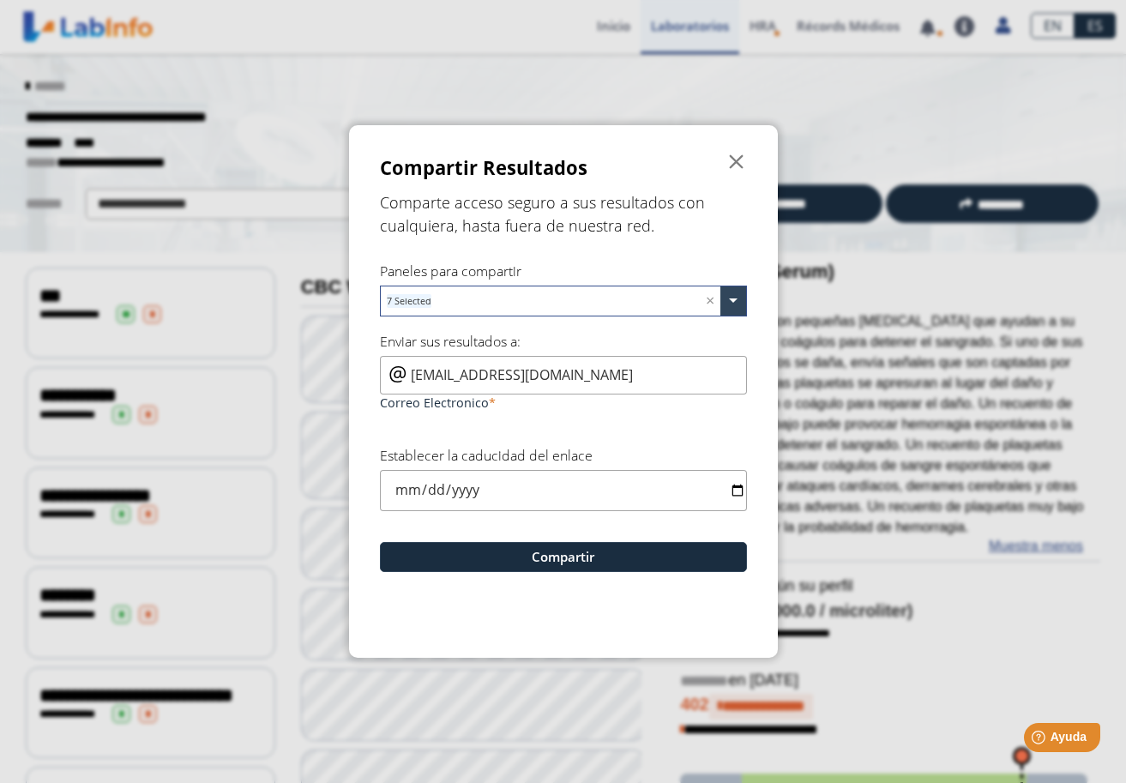
click at [413, 376] on input "[EMAIL_ADDRESS][DOMAIN_NAME]" at bounding box center [563, 375] width 367 height 39
click at [402, 367] on div "[EMAIL_ADDRESS][DOMAIN_NAME] Correo Electronico" at bounding box center [563, 385] width 367 height 59
click at [391, 372] on div "[EMAIL_ADDRESS][DOMAIN_NAME] Correo Electronico" at bounding box center [563, 385] width 367 height 59
click at [400, 491] on input "date" at bounding box center [563, 490] width 367 height 40
type input "[DATE]"
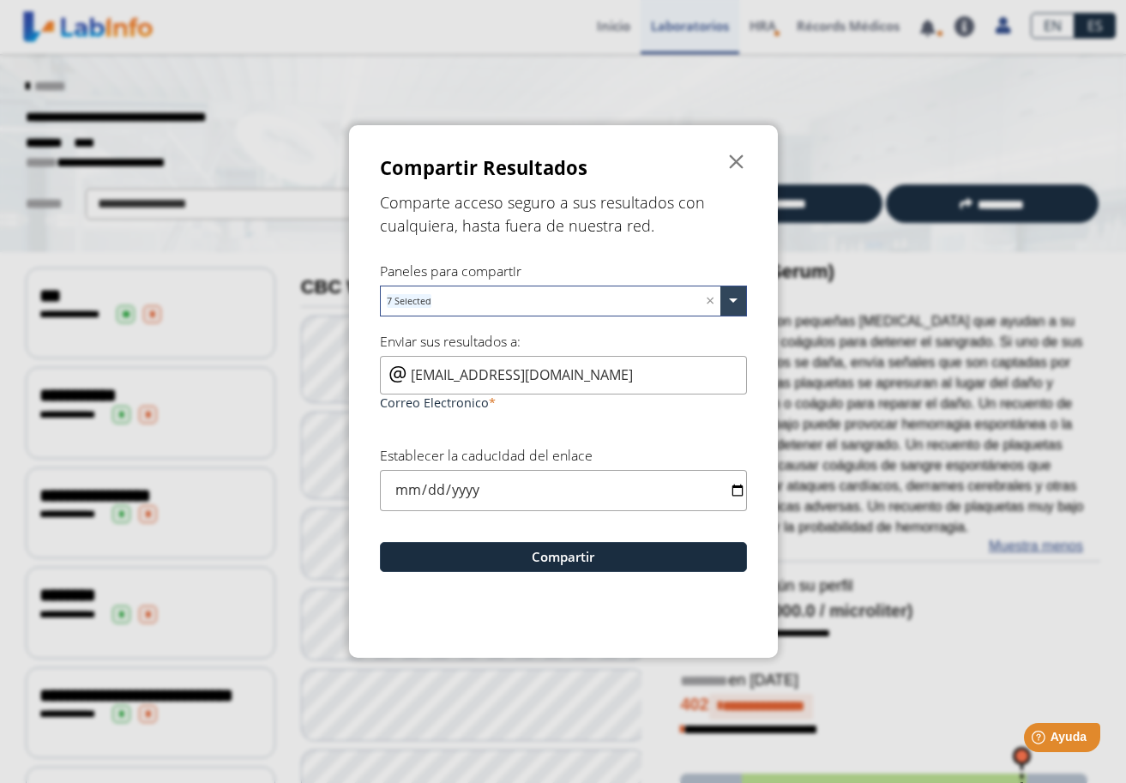
click at [583, 501] on input "[DATE]" at bounding box center [563, 490] width 367 height 40
click at [580, 559] on button "Compartir" at bounding box center [563, 557] width 367 height 30
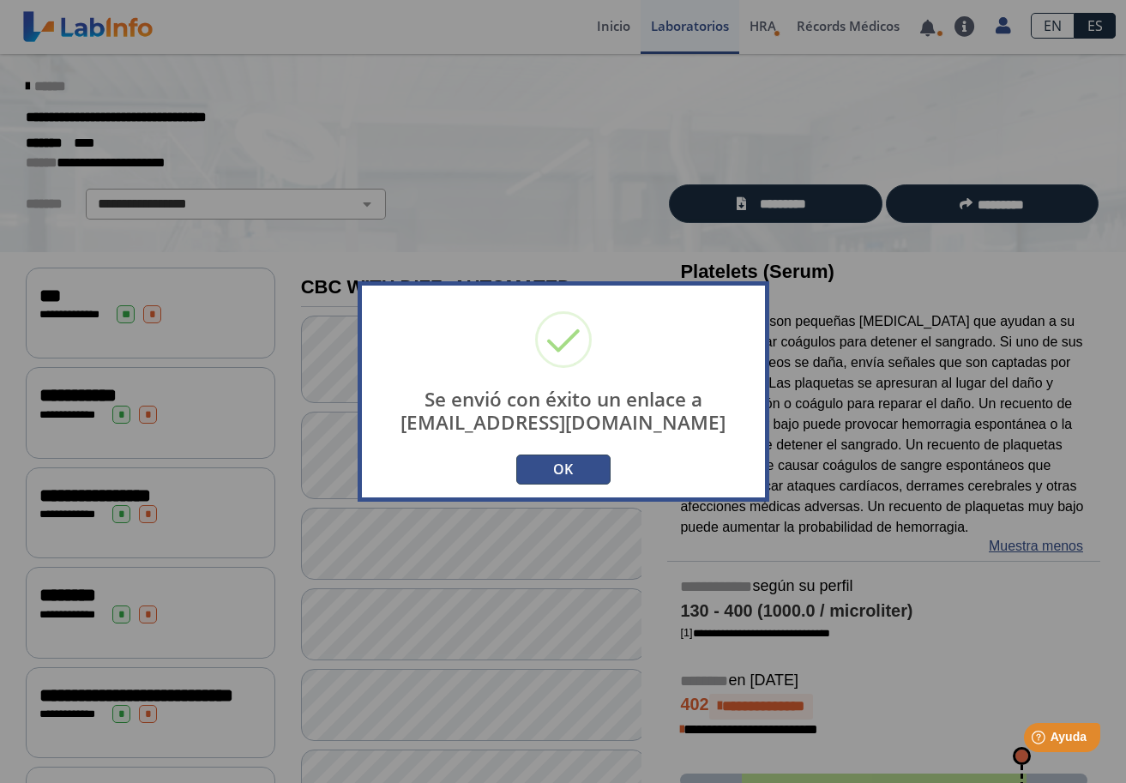
click at [592, 467] on button "OK" at bounding box center [563, 470] width 94 height 30
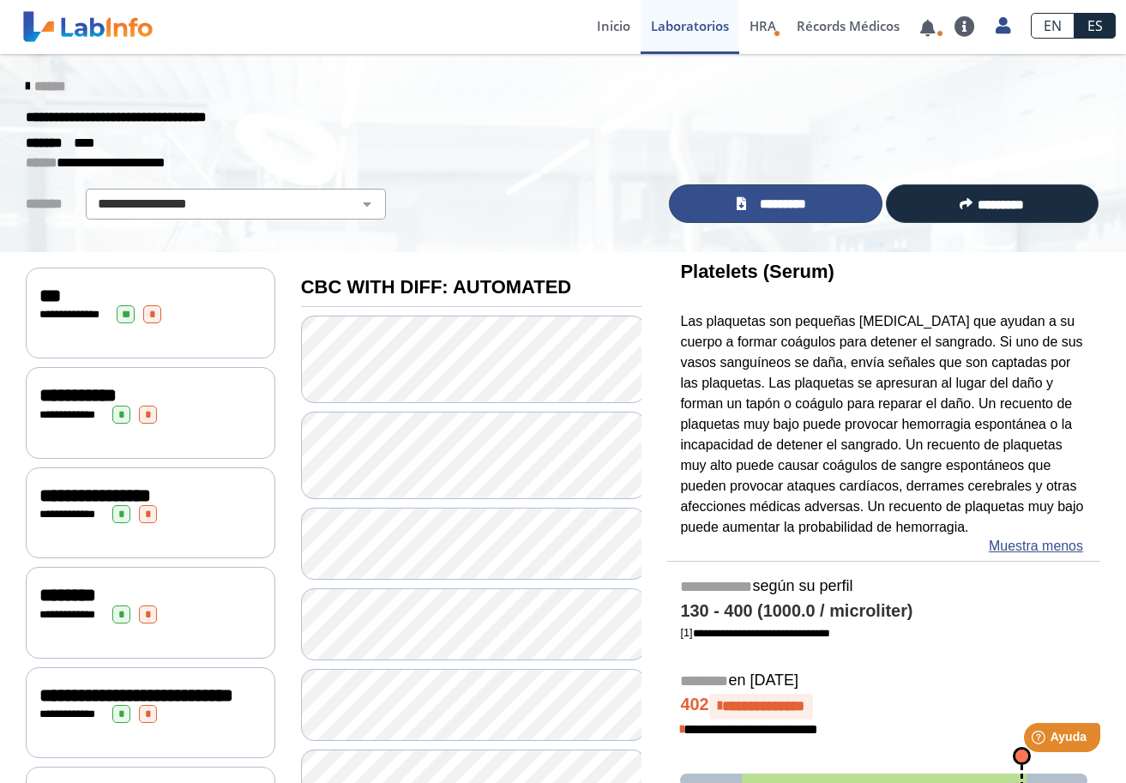
click at [753, 204] on span "*********" at bounding box center [782, 204] width 63 height 19
click at [790, 199] on span "*********" at bounding box center [782, 204] width 63 height 19
